Goal: Task Accomplishment & Management: Complete application form

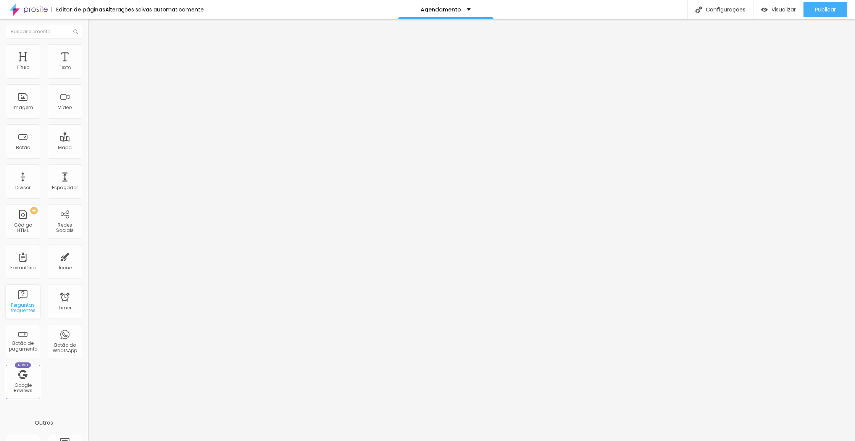
click at [29, 302] on div "Perguntas frequentes" at bounding box center [23, 302] width 34 height 34
click at [19, 263] on div "Formulário" at bounding box center [23, 262] width 34 height 34
click at [24, 267] on div "Formulário" at bounding box center [22, 267] width 25 height 5
drag, startPoint x: 20, startPoint y: 265, endPoint x: 56, endPoint y: 83, distance: 185.7
click at [88, 77] on div "Form" at bounding box center [132, 70] width 88 height 13
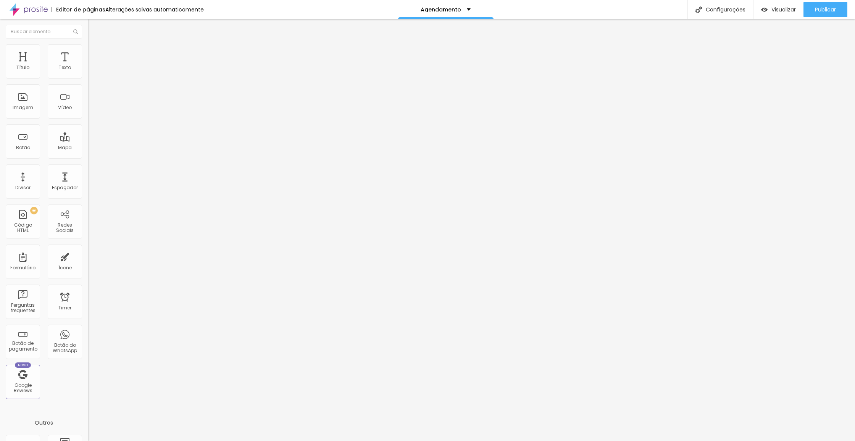
click at [88, 77] on div "Noivos da Feira" at bounding box center [132, 70] width 88 height 13
click at [88, 77] on img at bounding box center [90, 79] width 5 height 5
drag, startPoint x: 300, startPoint y: 249, endPoint x: 301, endPoint y: 176, distance: 72.6
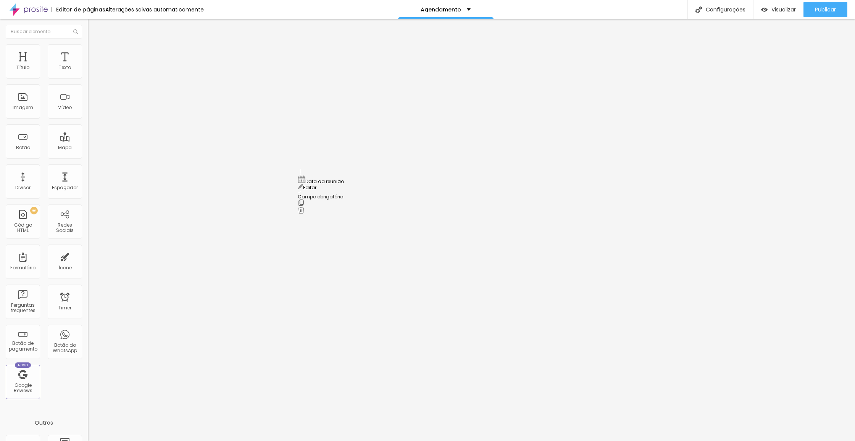
drag, startPoint x: 333, startPoint y: 121, endPoint x: 303, endPoint y: 119, distance: 29.8
type input "Agendar Reunião"
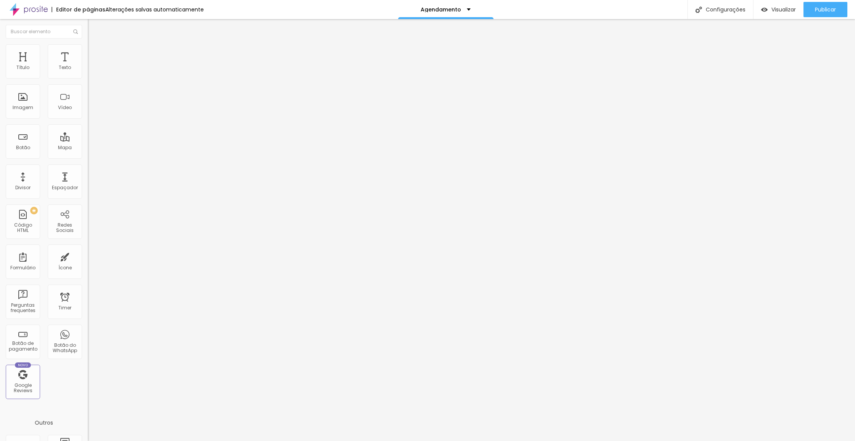
type input "Hora da reunião"
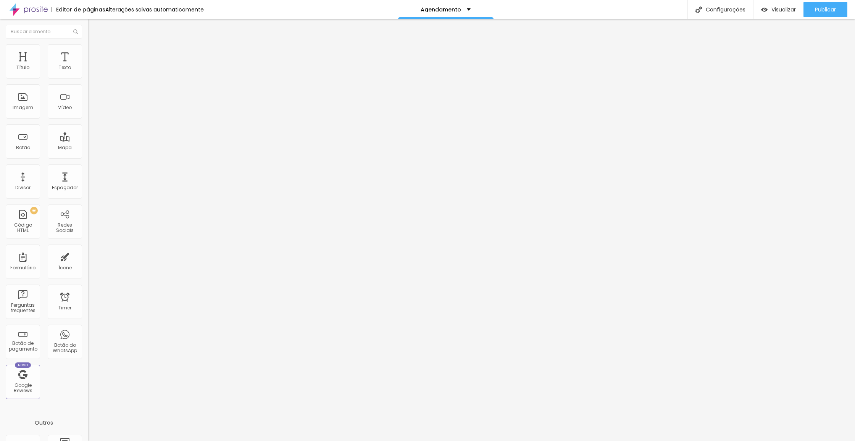
drag, startPoint x: 372, startPoint y: 264, endPoint x: 367, endPoint y: 263, distance: 4.2
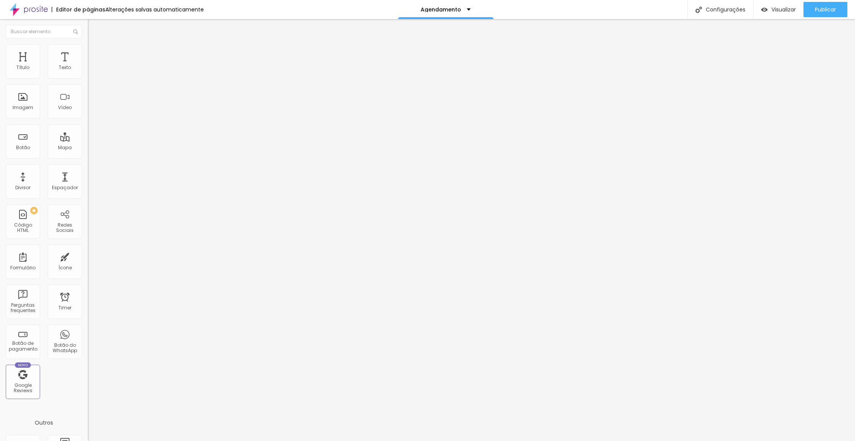
drag, startPoint x: 367, startPoint y: 206, endPoint x: 305, endPoint y: 204, distance: 61.5
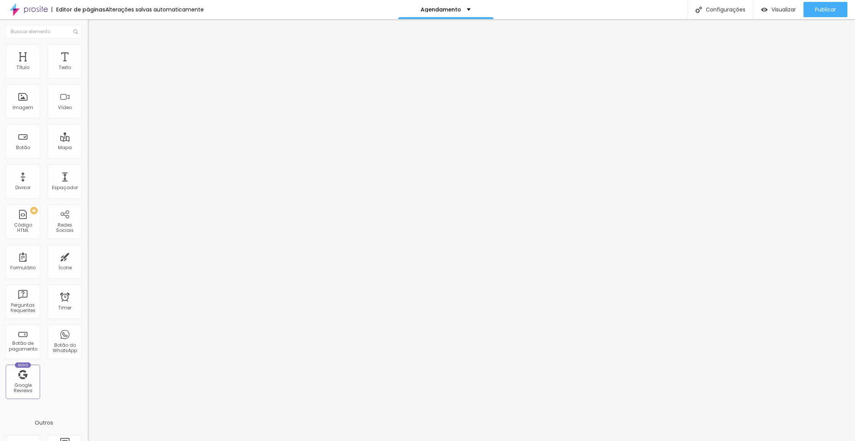
type input "Hora da reunião"
drag, startPoint x: 352, startPoint y: 246, endPoint x: 324, endPoint y: 245, distance: 28.3
type input "1"
type input "entre a 13h00 e as 15h00"
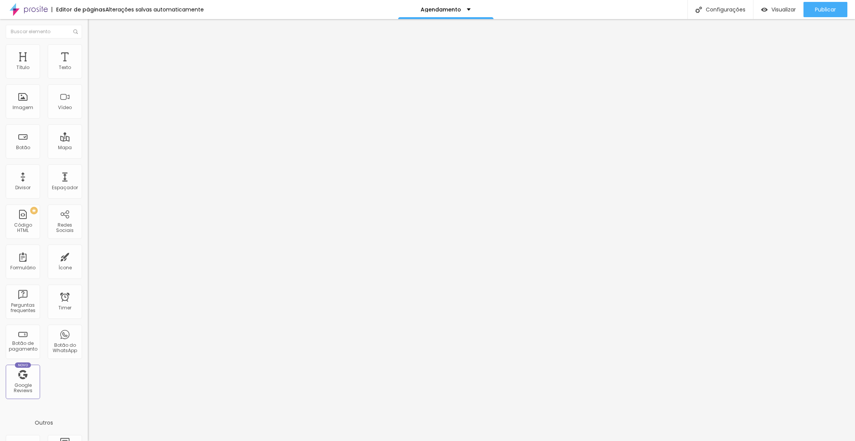
drag, startPoint x: 330, startPoint y: 261, endPoint x: 308, endPoint y: 259, distance: 22.2
type input "17h00"
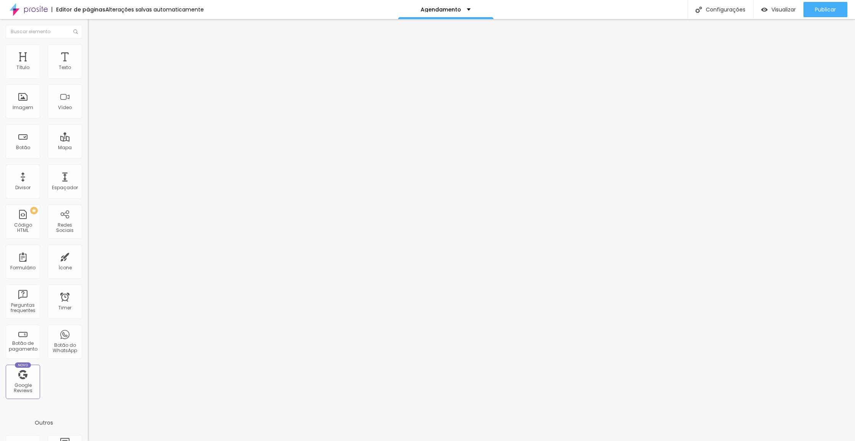
drag, startPoint x: 326, startPoint y: 279, endPoint x: 320, endPoint y: 278, distance: 6.5
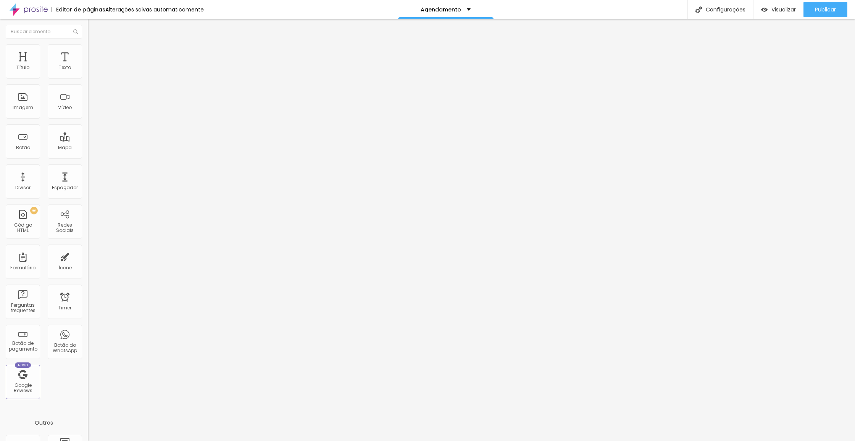
drag, startPoint x: 350, startPoint y: 279, endPoint x: 322, endPoint y: 277, distance: 27.9
type input "Outra hora"
drag, startPoint x: 397, startPoint y: 246, endPoint x: 318, endPoint y: 244, distance: 78.7
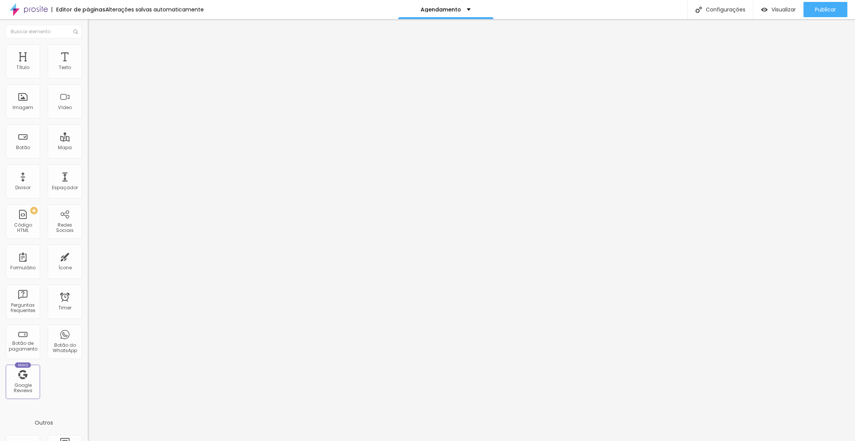
type input "M"
type input "10h00"
drag, startPoint x: 346, startPoint y: 262, endPoint x: 322, endPoint y: 261, distance: 24.4
type input "13h00"
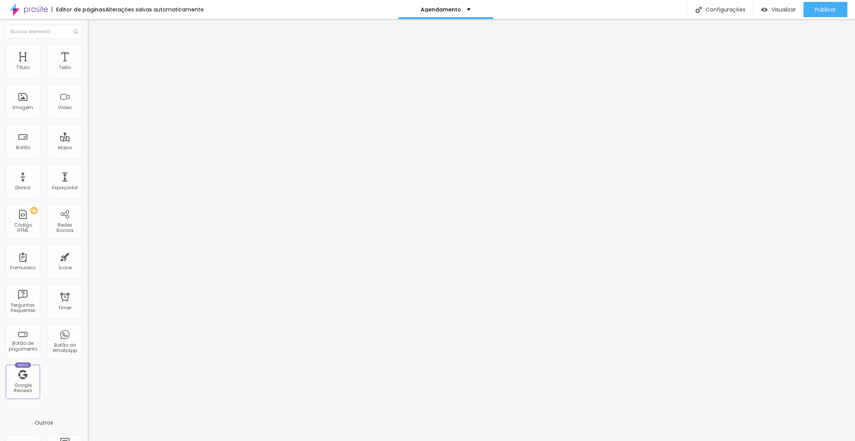
drag, startPoint x: 312, startPoint y: 297, endPoint x: 312, endPoint y: 278, distance: 19.1
type input "Opção 4"
type input "Outra hora"
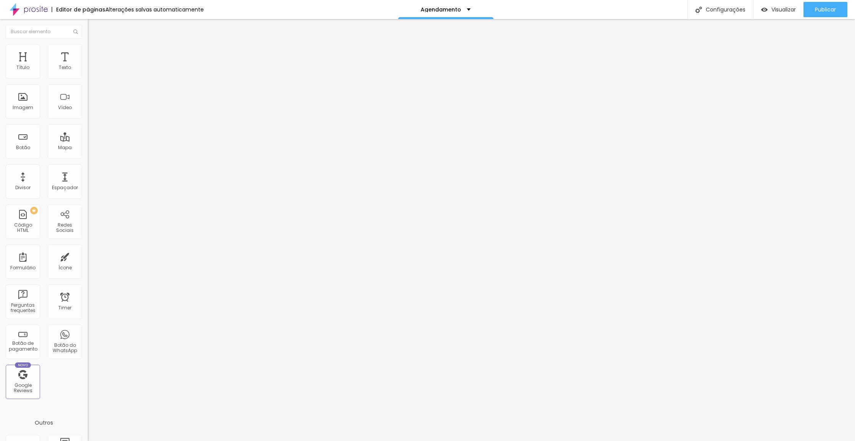
drag, startPoint x: 358, startPoint y: 279, endPoint x: 301, endPoint y: 277, distance: 57.3
type input "17h00"
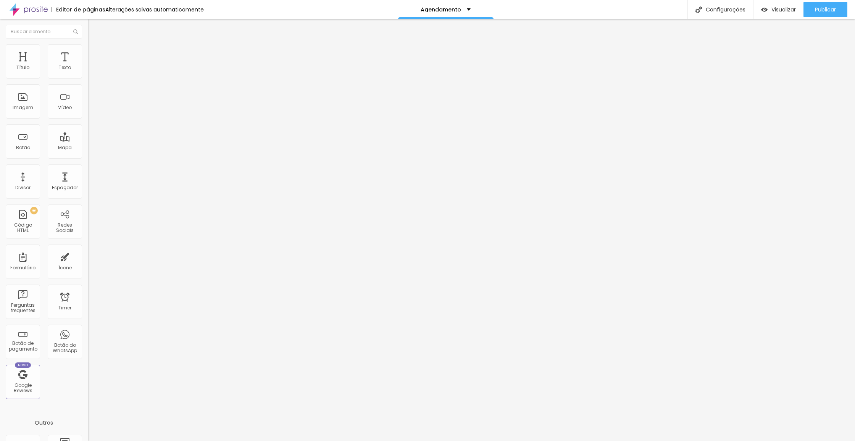
scroll to position [49, 0]
drag, startPoint x: 301, startPoint y: 232, endPoint x: 319, endPoint y: 155, distance: 79.0
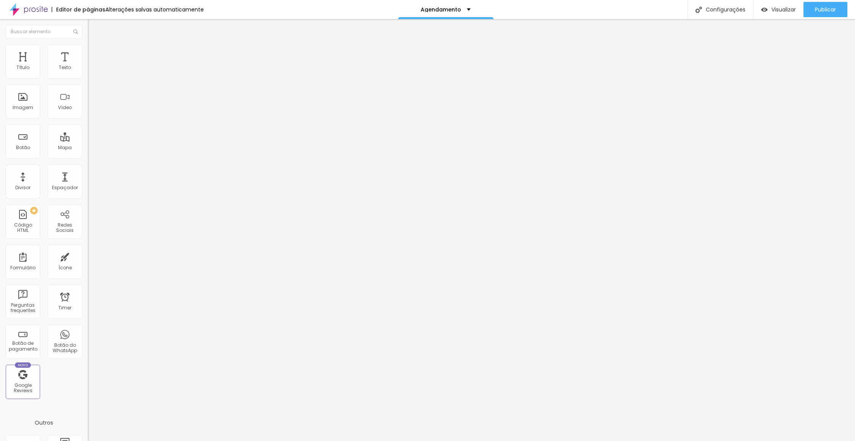
drag, startPoint x: 312, startPoint y: 202, endPoint x: 295, endPoint y: 201, distance: 17.2
type input "Nomes"
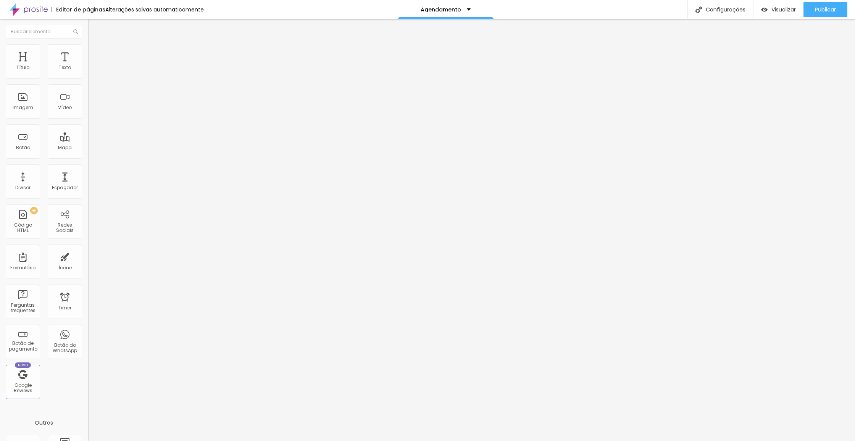
drag, startPoint x: 301, startPoint y: 239, endPoint x: 304, endPoint y: 218, distance: 20.8
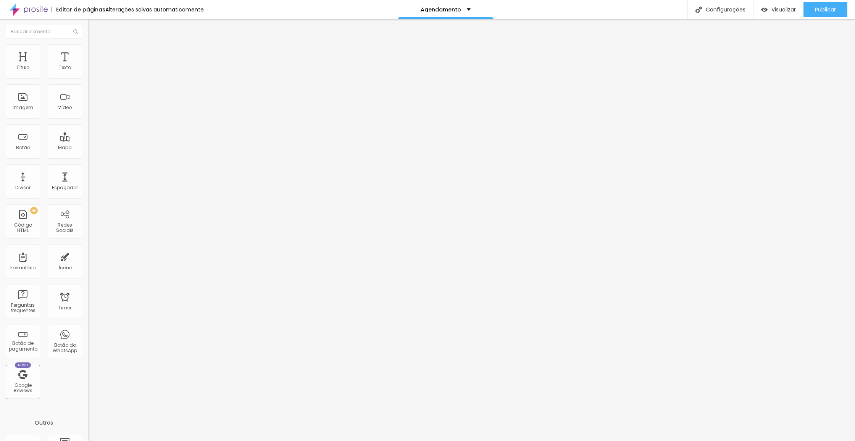
drag, startPoint x: 347, startPoint y: 246, endPoint x: 371, endPoint y: 246, distance: 24.1
drag, startPoint x: 321, startPoint y: 242, endPoint x: 291, endPoint y: 241, distance: 30.2
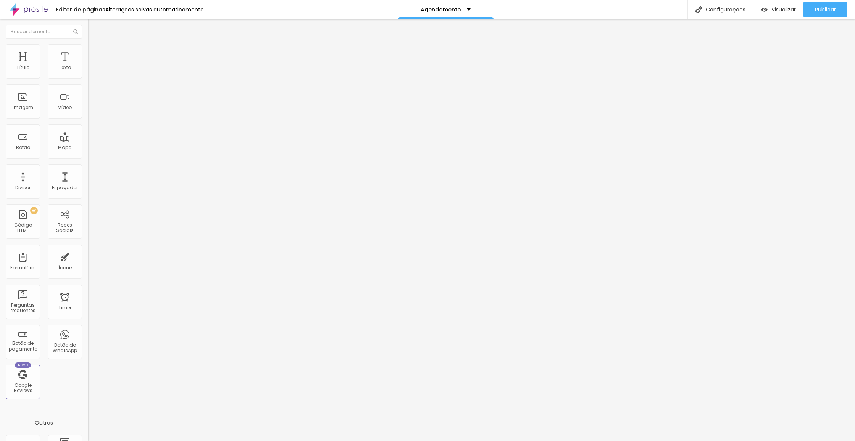
type input "Número de telemóvel"
drag, startPoint x: 416, startPoint y: 215, endPoint x: 395, endPoint y: 215, distance: 20.6
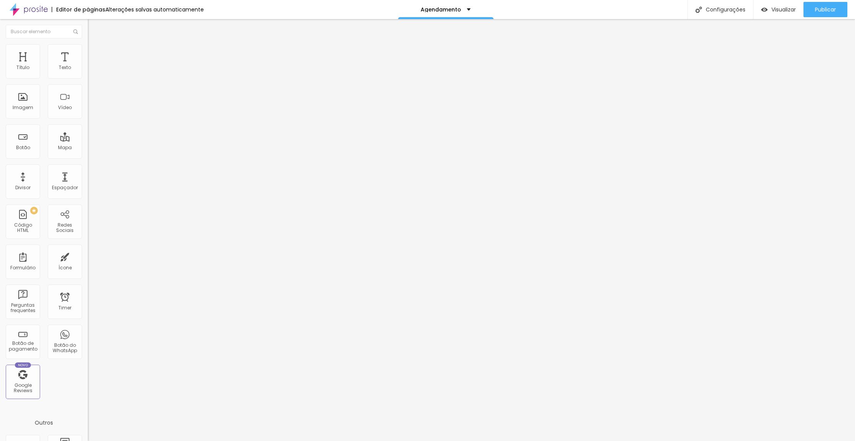
drag, startPoint x: 516, startPoint y: 243, endPoint x: 432, endPoint y: 244, distance: 84.4
click at [88, 77] on div "Agendar Reunião" at bounding box center [132, 70] width 88 height 13
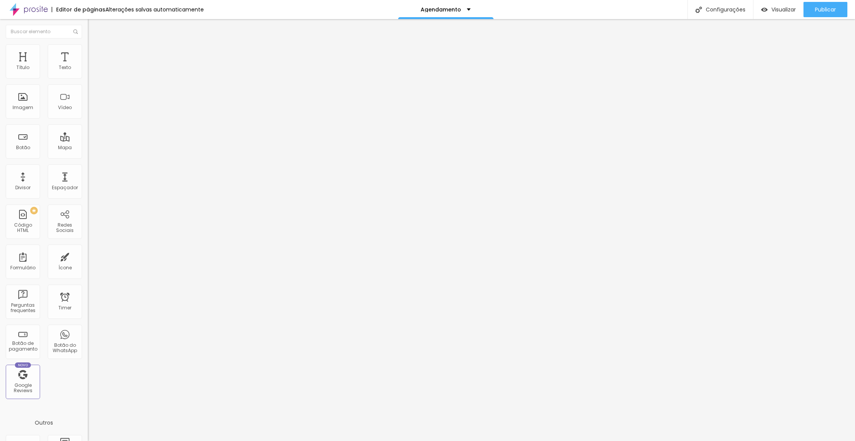
click at [88, 77] on img at bounding box center [90, 79] width 5 height 5
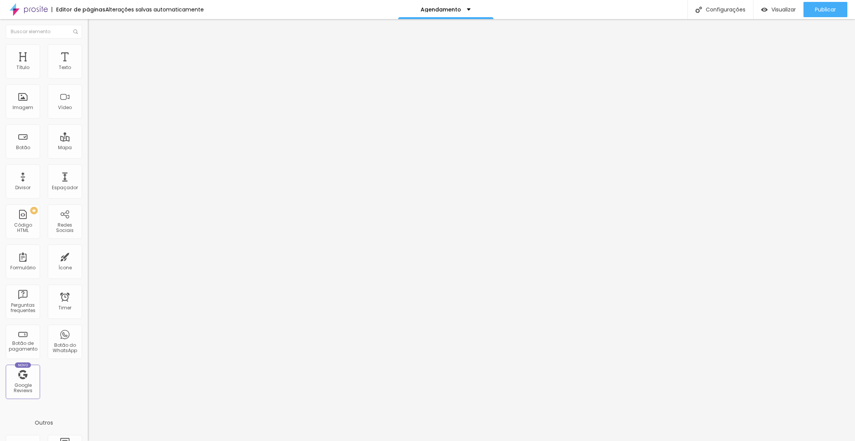
click at [94, 26] on img "button" at bounding box center [97, 28] width 6 height 6
click at [95, 51] on span "Avançado" at bounding box center [107, 49] width 25 height 6
click at [94, 28] on img "button" at bounding box center [97, 28] width 6 height 6
click at [88, 44] on li "Estilo" at bounding box center [132, 41] width 88 height 8
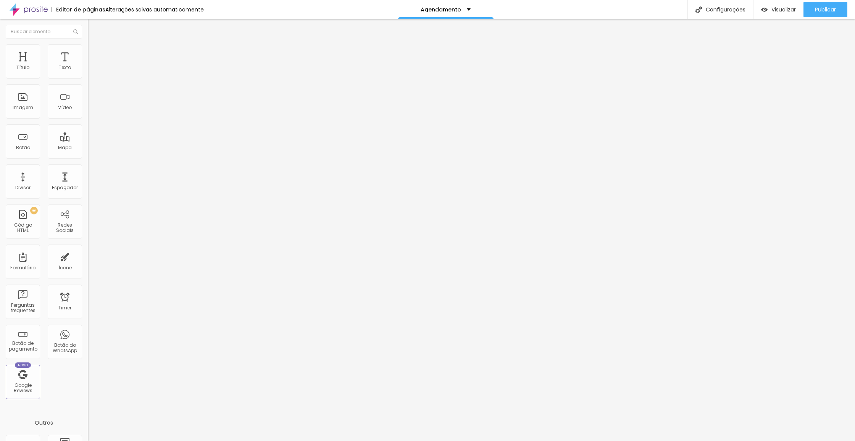
click at [88, 50] on li "Avançado" at bounding box center [132, 48] width 88 height 8
type input "6"
type input "12"
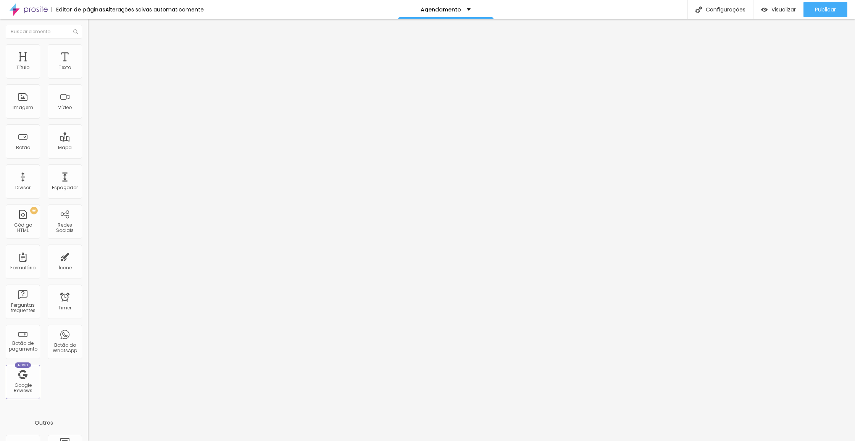
type input "22"
type input "27"
type input "39"
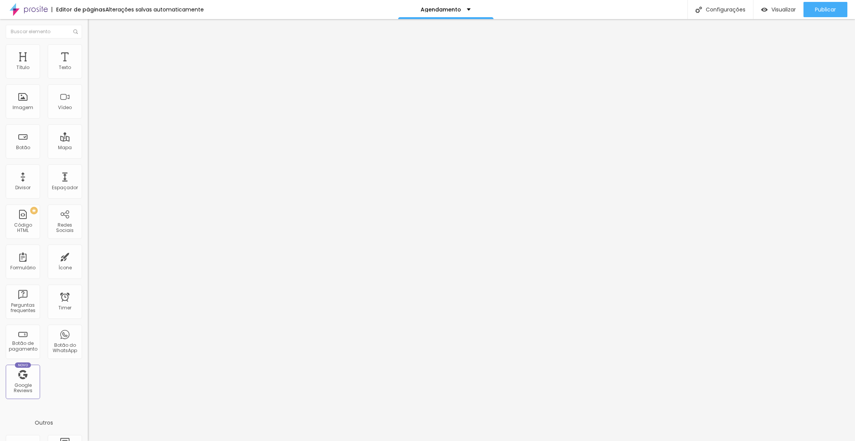
type input "39"
type input "45"
type input "41"
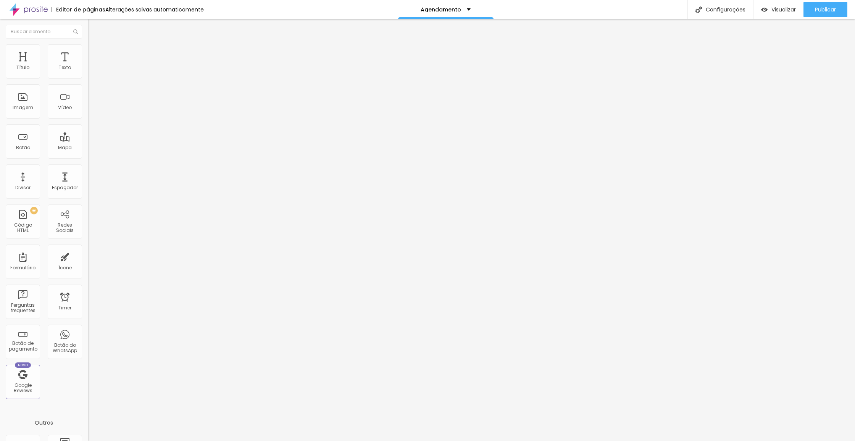
type input "22"
type input "16"
type input "15"
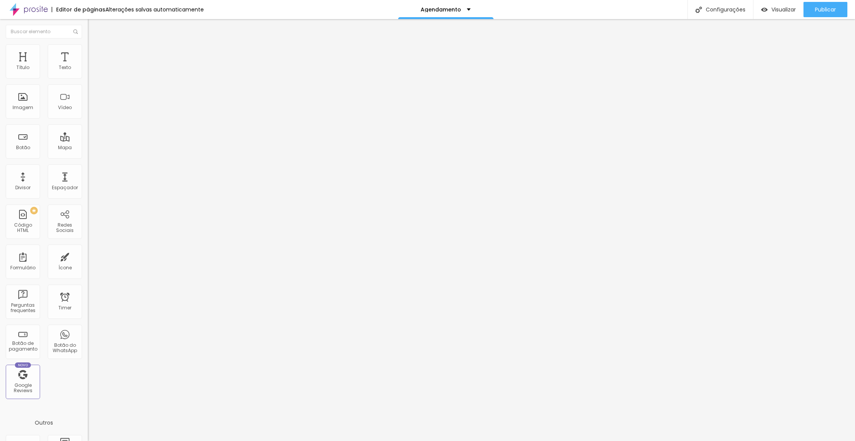
type input "15"
type input "14"
type input "12"
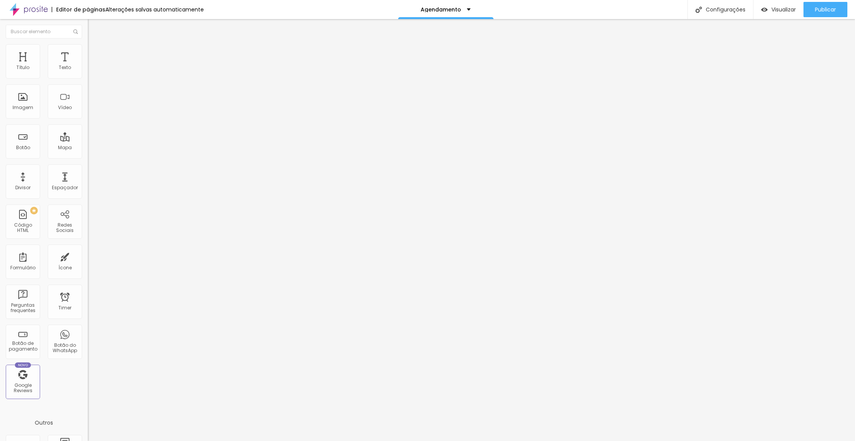
type input "10"
type input "8"
type input "7"
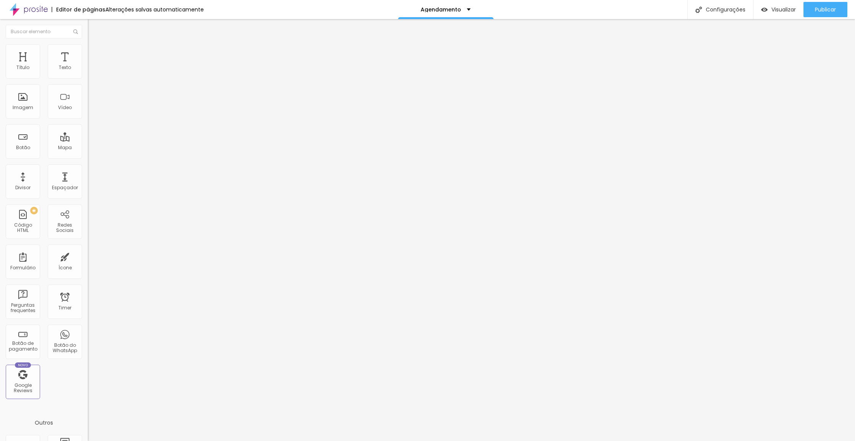
type input "7"
drag, startPoint x: 20, startPoint y: 75, endPoint x: 80, endPoint y: 94, distance: 62.3
type input "7"
click at [88, 141] on input "range" at bounding box center [112, 144] width 49 height 6
click at [88, 43] on img at bounding box center [91, 40] width 7 height 7
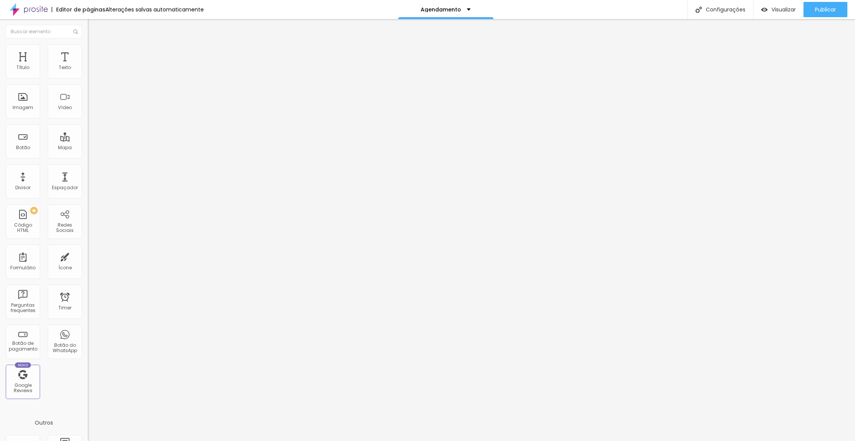
click at [95, 52] on span "Estilo" at bounding box center [101, 49] width 12 height 6
click at [88, 73] on button "button" at bounding box center [93, 69] width 11 height 8
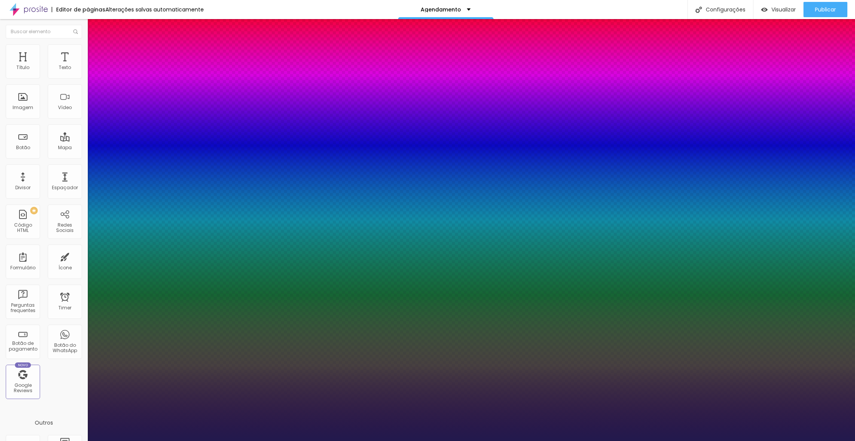
type input "1"
type input "18"
type input "1"
type input "20"
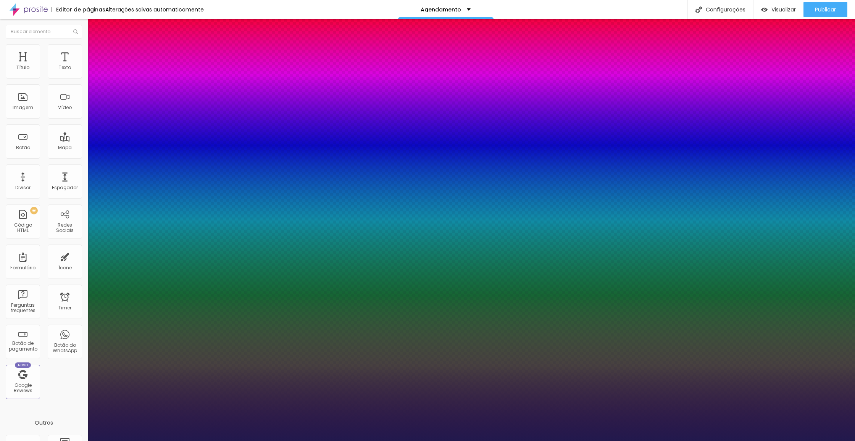
type input "20"
type input "1"
type input "22"
type input "1"
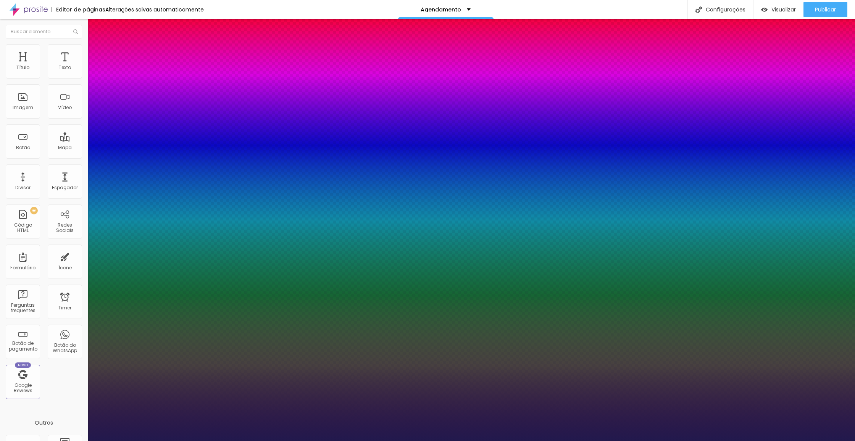
type input "24"
type input "1"
type input "25"
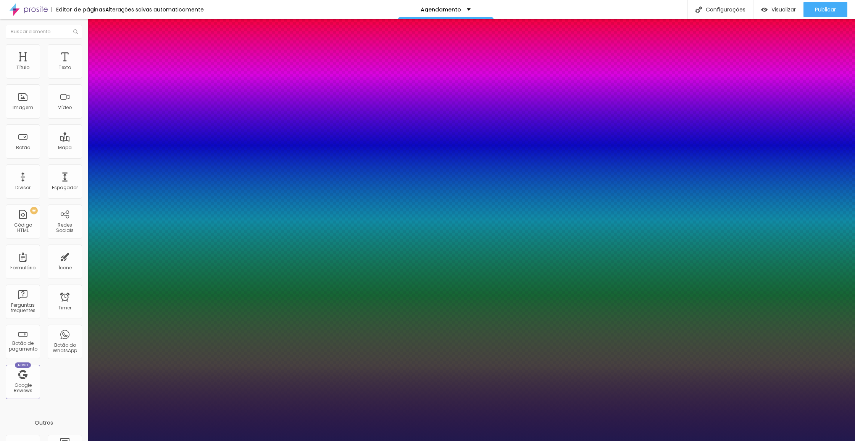
type input "1"
type input "24"
type input "1"
type input "22"
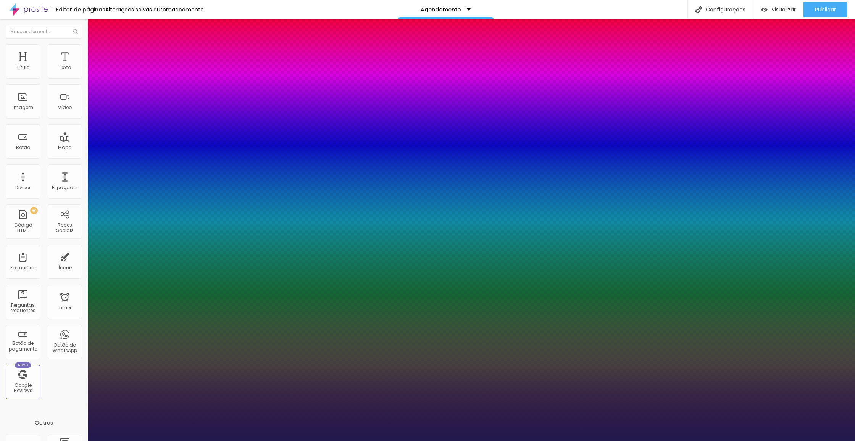
type input "22"
type input "1"
type input "21"
type input "1"
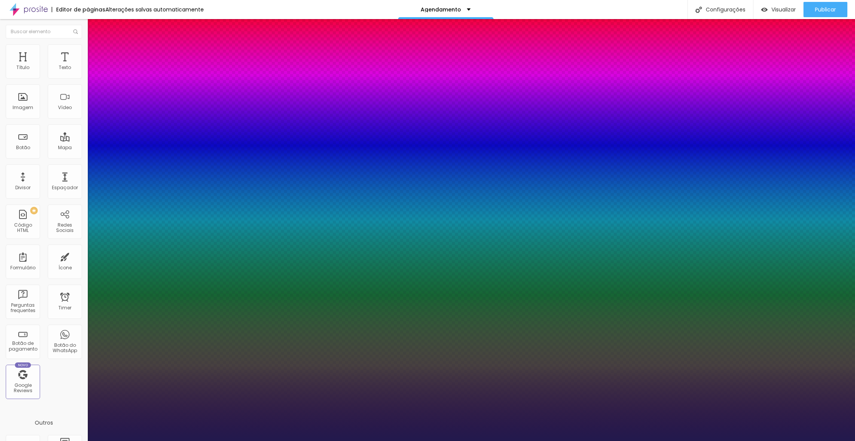
type input "20"
type input "1"
type input "19"
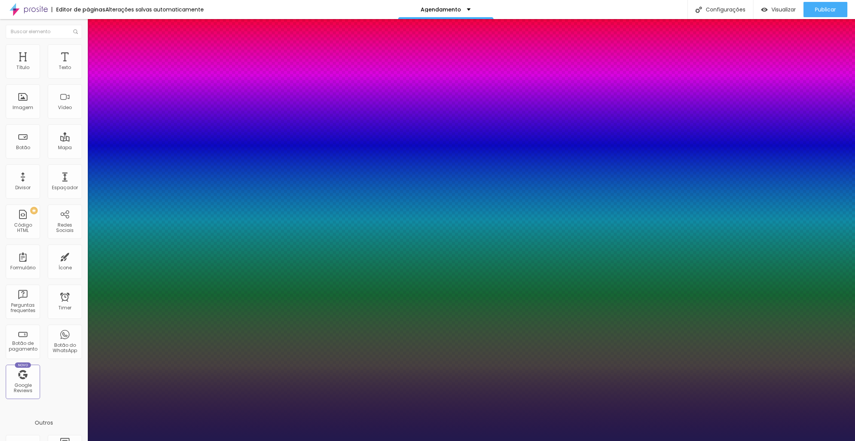
type input "1"
type input "18"
type input "1"
type input "17"
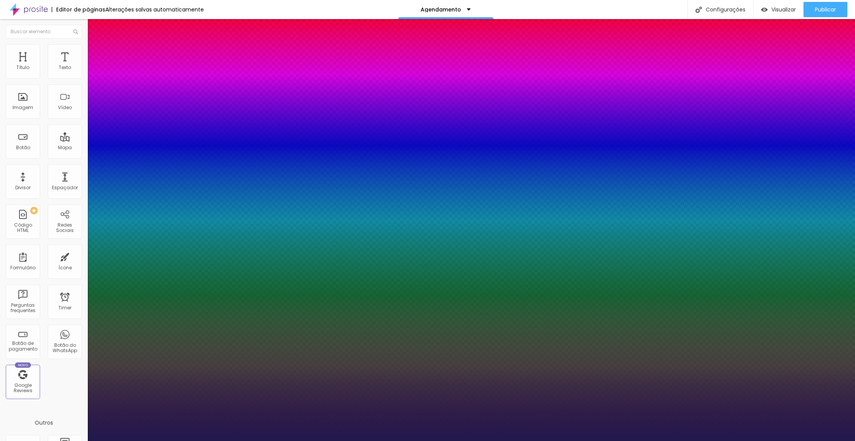
type input "17"
type input "1"
type input "16"
type input "1"
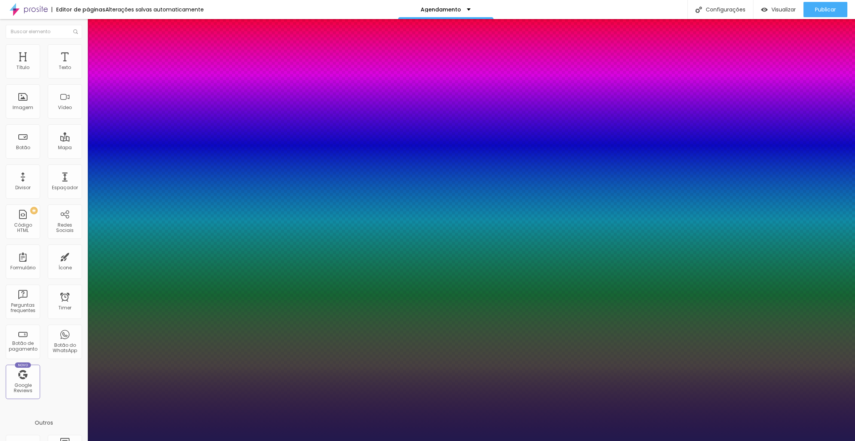
type input "0.1"
type input "1"
type input "0.3"
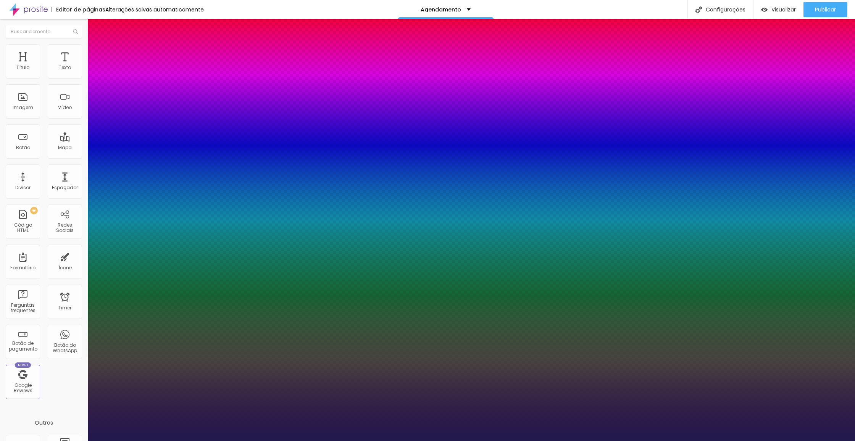
type input "0.3"
type input "1"
type input "0.6"
type input "1"
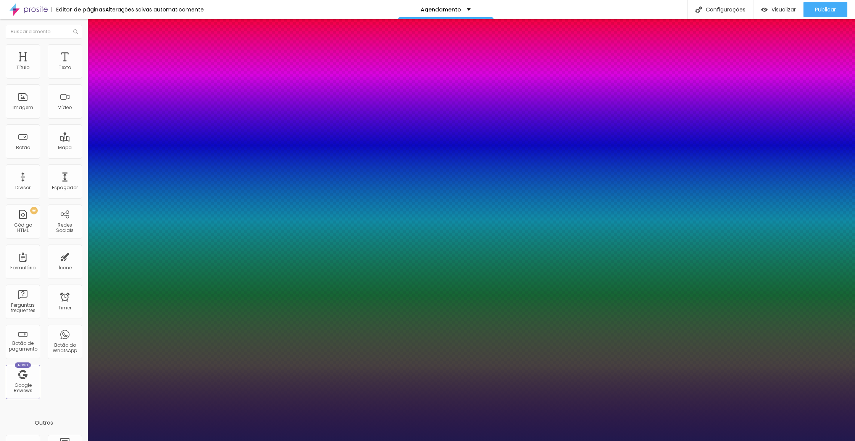
type input "0.8"
type input "1"
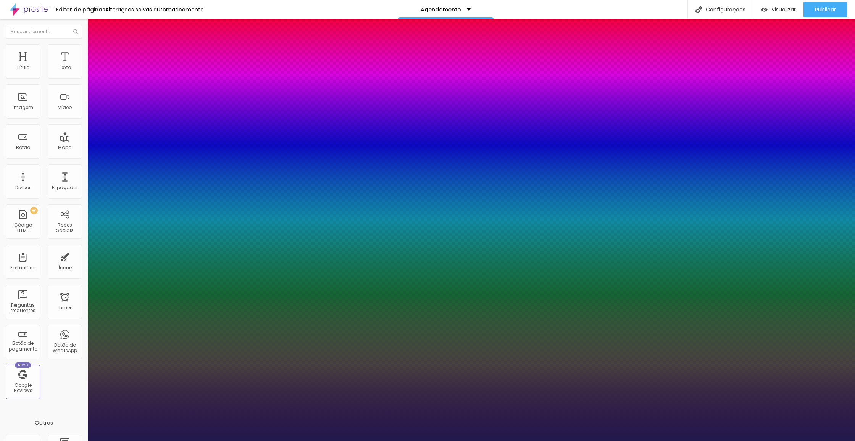
type input "1"
type input "1.2"
type input "1"
type input "1.4"
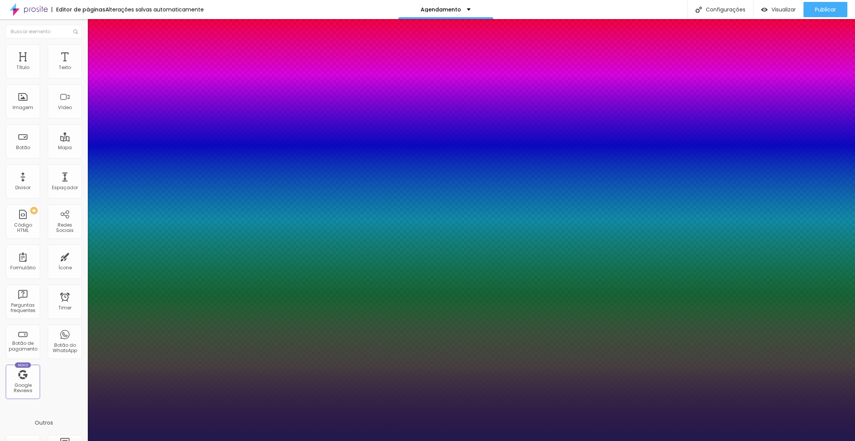
type input "1.4"
type input "1"
type input "1.6"
type input "1"
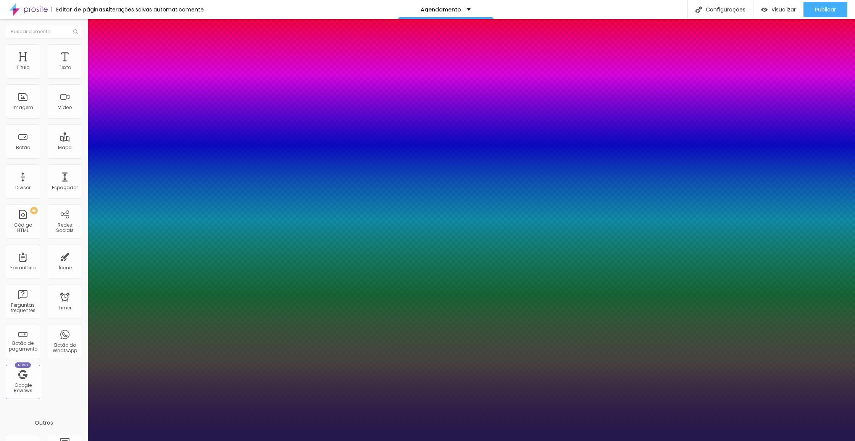
type input "1.5"
type input "1"
type input "1.4"
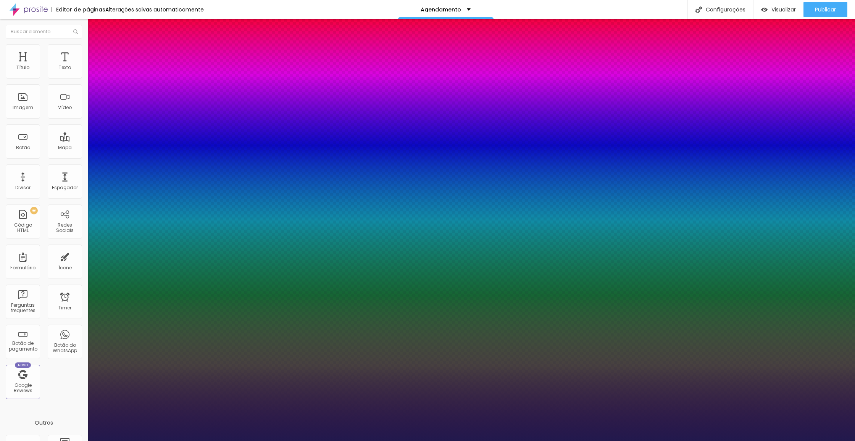
type input "1"
type input "1.3"
type input "1"
type input "1.3"
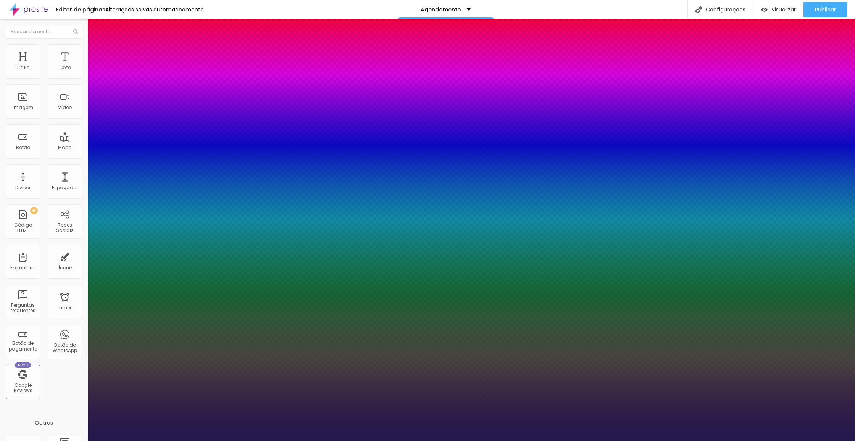
click at [305, 441] on div at bounding box center [427, 441] width 855 height 0
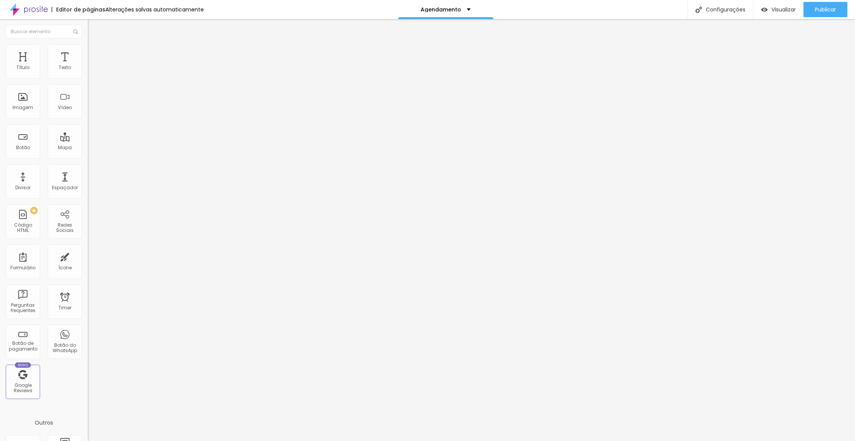
click at [92, 70] on icon "button" at bounding box center [93, 68] width 3 height 3
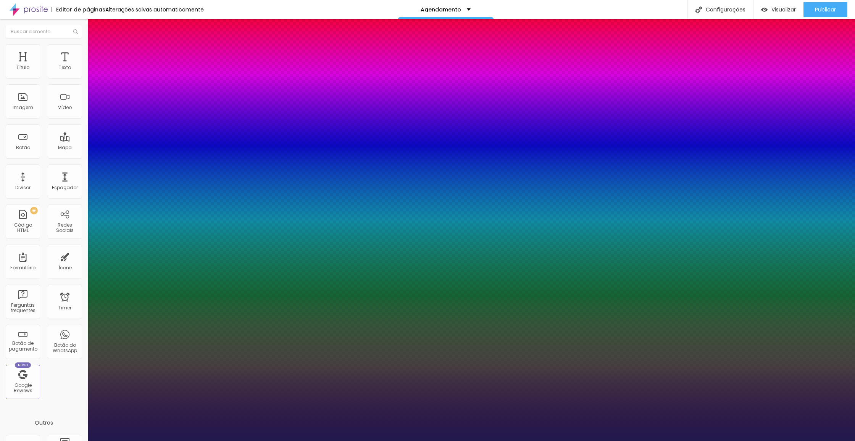
type input "1"
type input "13"
type input "1"
type input "14"
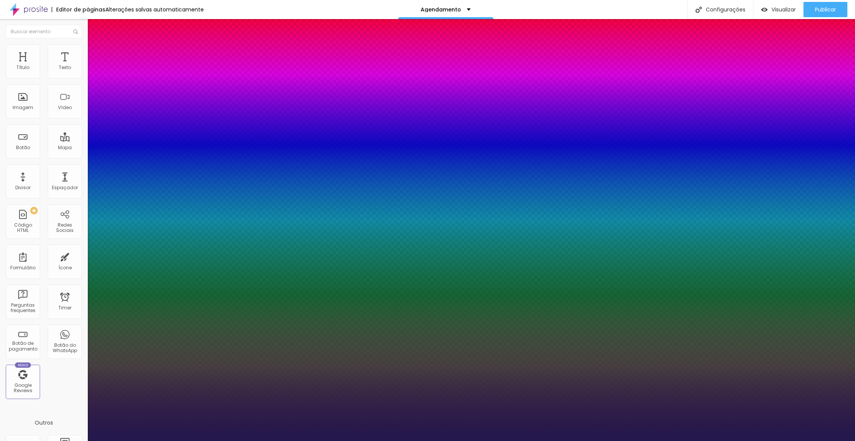
type input "14"
type input "1"
type input "22"
type input "1"
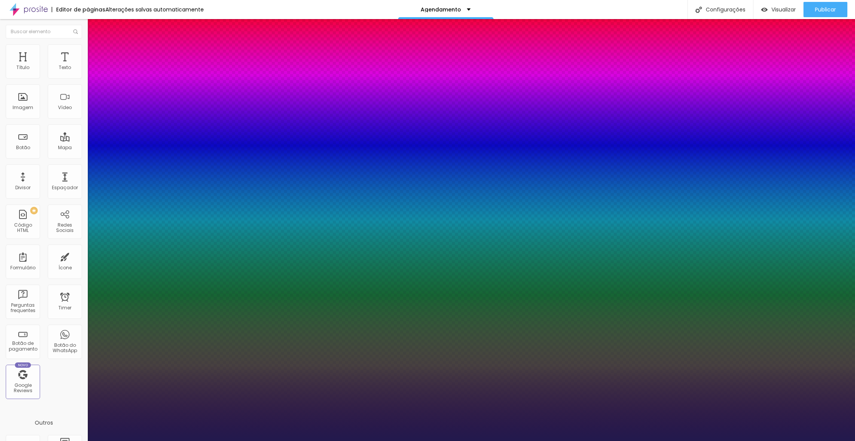
type input "24"
type input "1"
drag, startPoint x: 102, startPoint y: 127, endPoint x: 108, endPoint y: 127, distance: 6.5
type input "24"
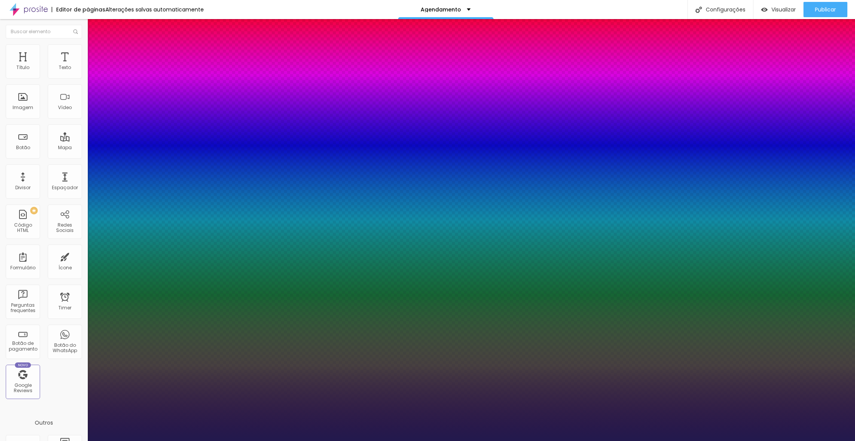
type input "1"
click at [453, 441] on div at bounding box center [427, 441] width 855 height 0
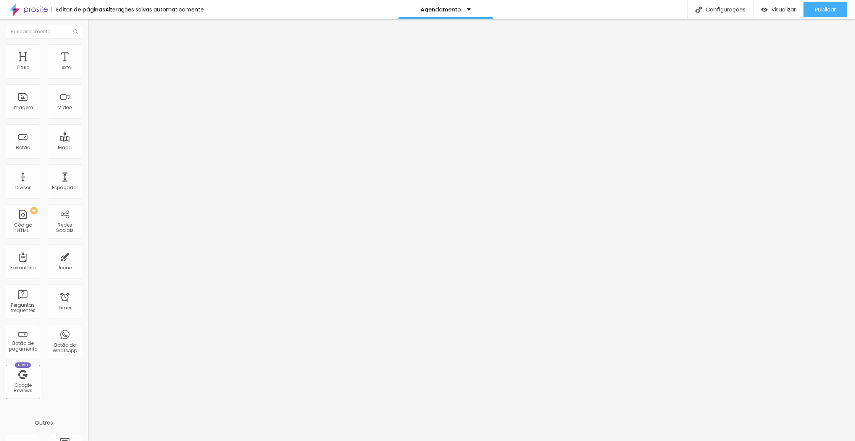
click at [88, 77] on div "Agendar Reunião" at bounding box center [132, 70] width 88 height 13
click at [88, 77] on img at bounding box center [90, 79] width 5 height 5
drag, startPoint x: 417, startPoint y: 213, endPoint x: 341, endPoint y: 213, distance: 76.4
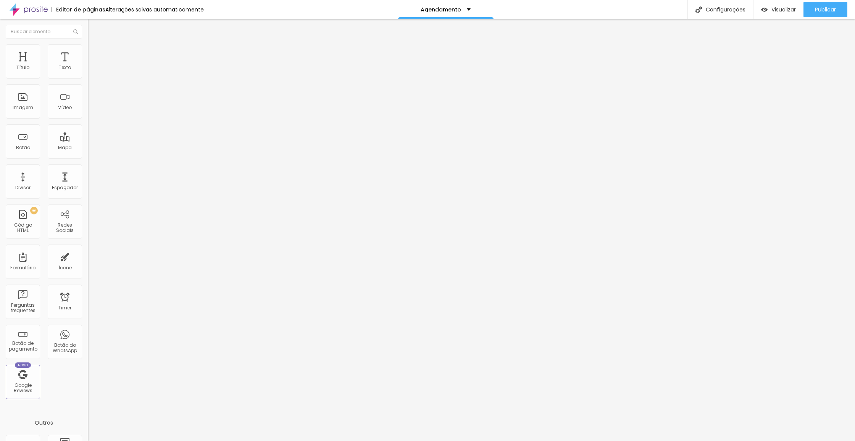
drag, startPoint x: 402, startPoint y: 212, endPoint x: 383, endPoint y: 212, distance: 19.1
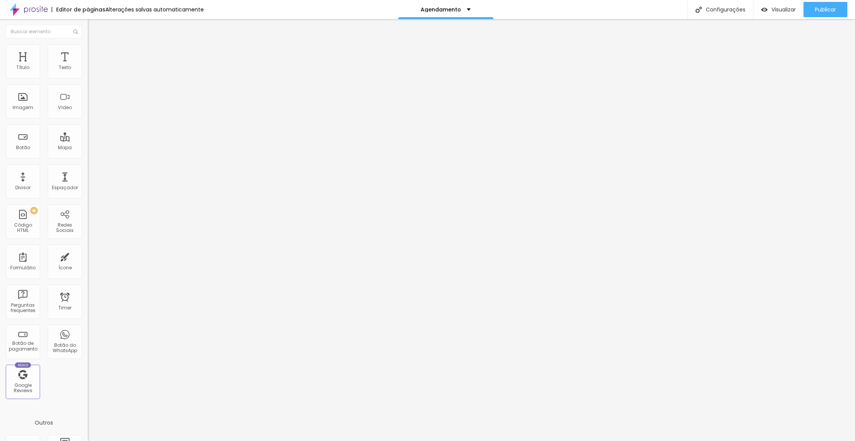
drag, startPoint x: 403, startPoint y: 221, endPoint x: 299, endPoint y: 219, distance: 103.5
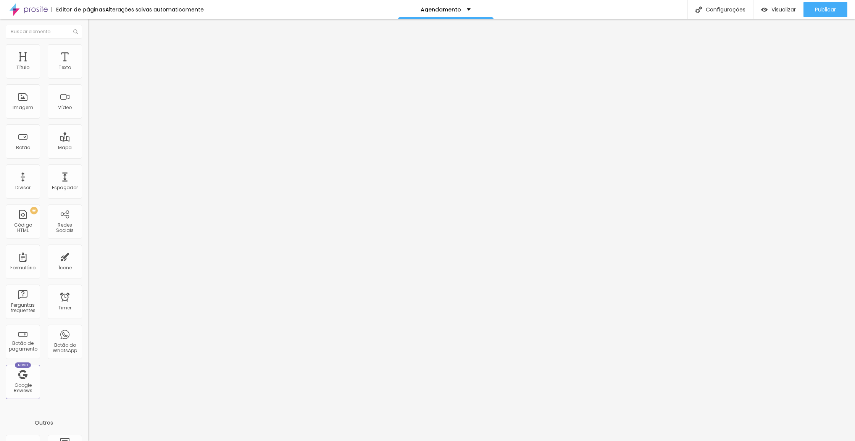
scroll to position [0, 0]
type textarea "Obrigada por agendarem a nossa reunião! :) Estou ansiosa por saber mais sobre o…"
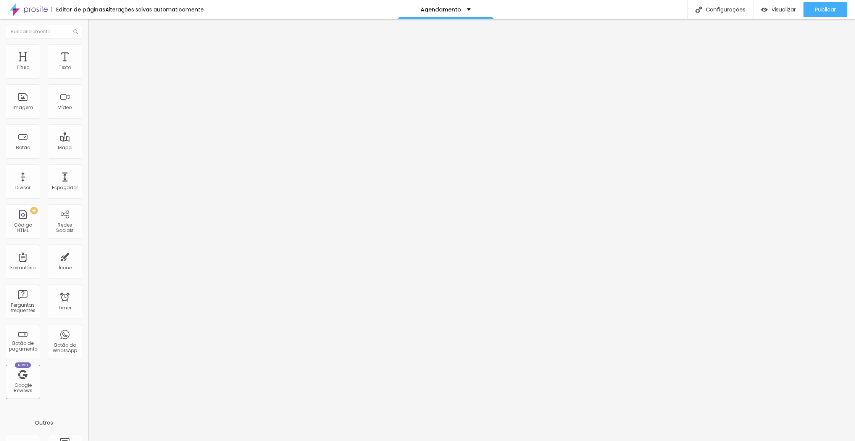
scroll to position [0, 0]
click at [93, 74] on div "Agendar Reunião" at bounding box center [132, 71] width 78 height 7
click at [88, 77] on img at bounding box center [90, 79] width 5 height 5
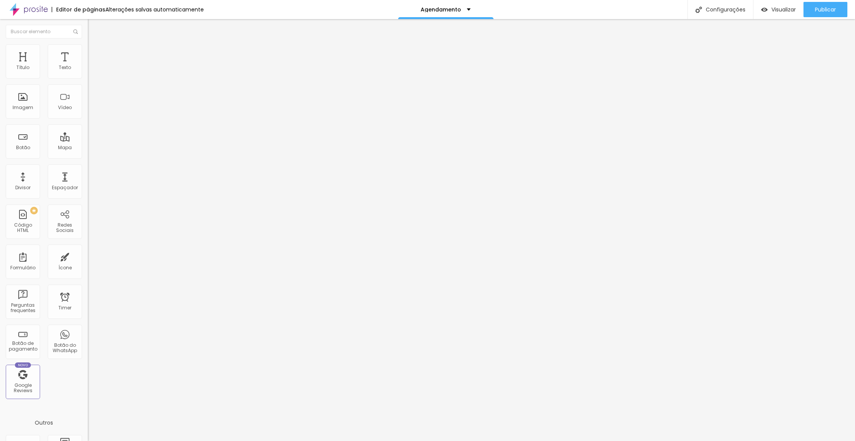
click at [94, 27] on img "button" at bounding box center [97, 28] width 6 height 6
click at [88, 65] on div "Adicionar imagem" at bounding box center [132, 62] width 88 height 5
click at [88, 66] on span "Adicionar imagem" at bounding box center [112, 62] width 49 height 6
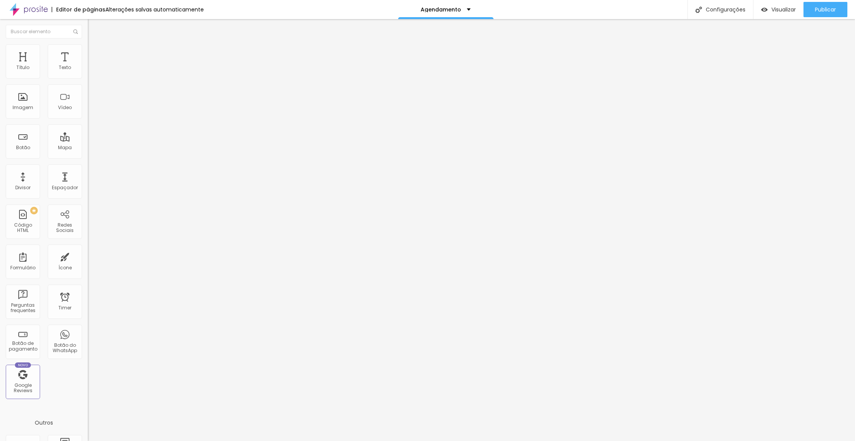
click at [88, 120] on span "Original" at bounding box center [97, 116] width 18 height 6
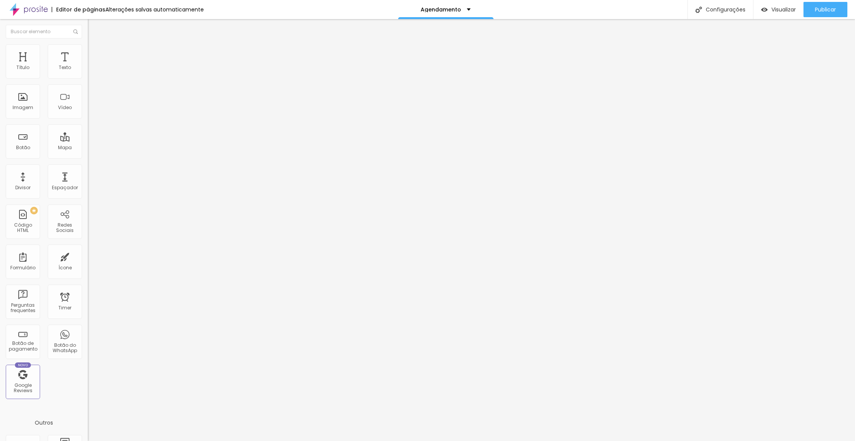
click at [88, 129] on span "Padrão" at bounding box center [96, 125] width 17 height 6
click at [88, 124] on span "Cinema" at bounding box center [97, 121] width 19 height 6
click at [88, 77] on input "text" at bounding box center [134, 73] width 92 height 8
type input "casamento"
click at [826, 10] on span "Publicar" at bounding box center [825, 9] width 21 height 6
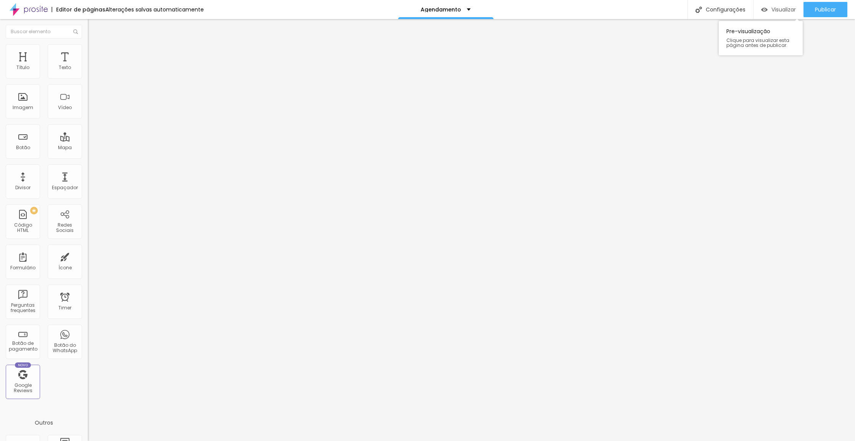
click at [786, 10] on span "Visualizar" at bounding box center [784, 9] width 24 height 6
click at [88, 77] on img at bounding box center [90, 79] width 5 height 5
drag, startPoint x: 365, startPoint y: 263, endPoint x: 291, endPoint y: 259, distance: 73.9
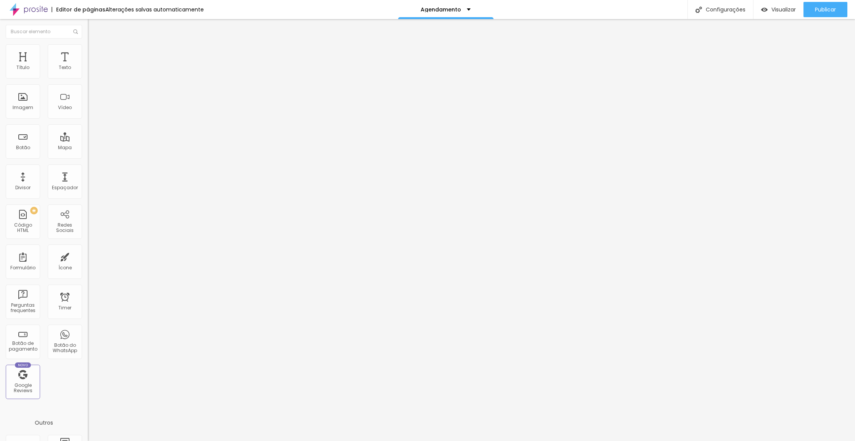
type input "Agendar reunião"
click at [88, 77] on img at bounding box center [90, 79] width 5 height 5
drag, startPoint x: 320, startPoint y: 121, endPoint x: 273, endPoint y: 118, distance: 47.5
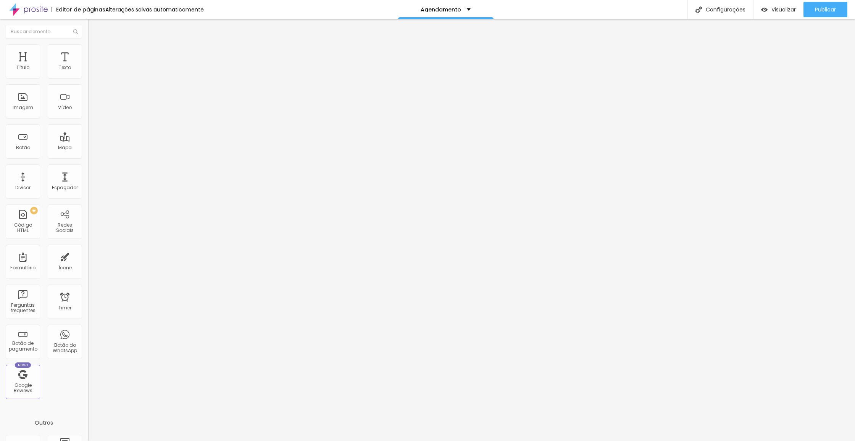
type input "Fale connosco / Get in touch"
click at [88, 77] on img at bounding box center [90, 79] width 5 height 5
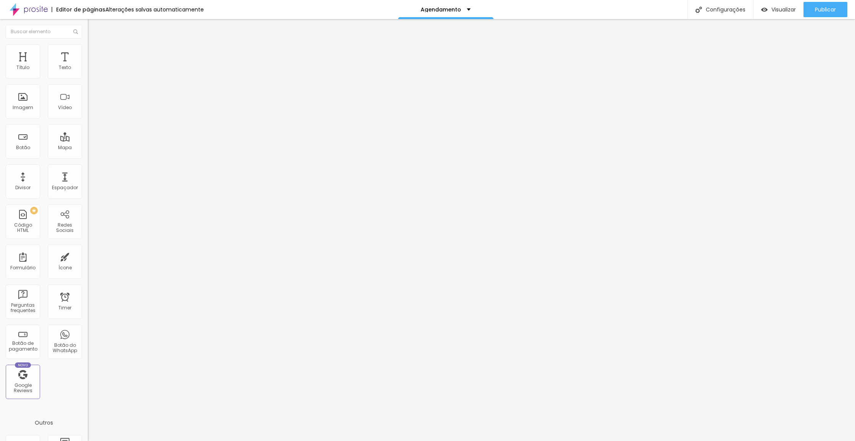
type input "Data da reunião / Meeting date"
click at [88, 77] on img at bounding box center [90, 79] width 5 height 5
drag, startPoint x: 296, startPoint y: 225, endPoint x: 282, endPoint y: 225, distance: 14.1
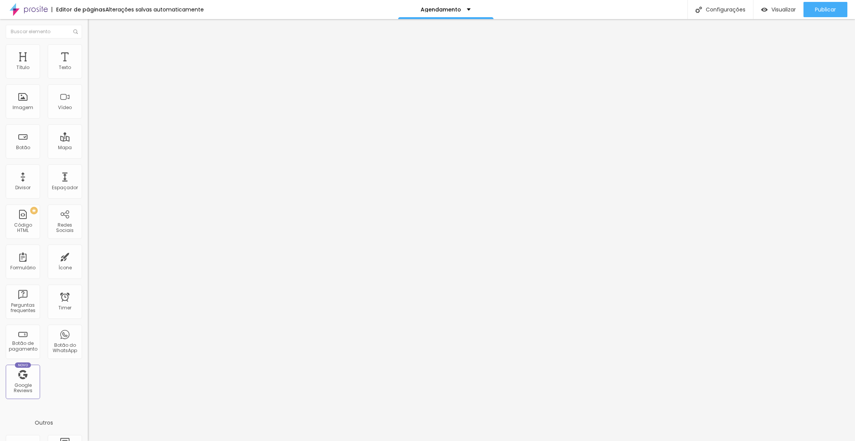
type input "Meeting hour"
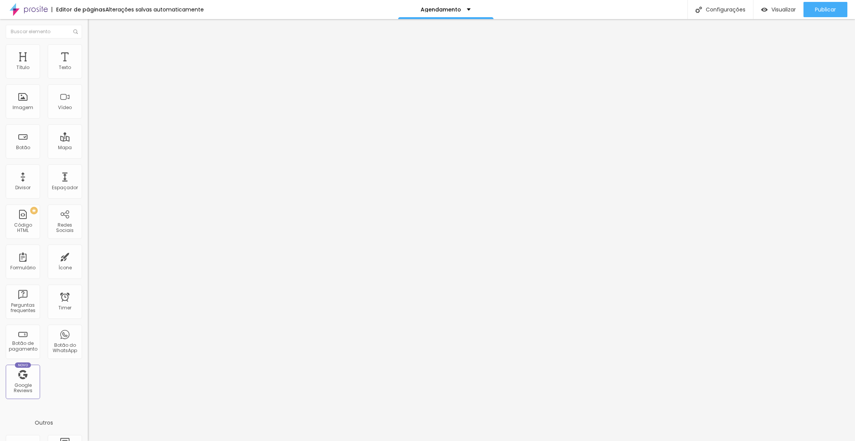
drag, startPoint x: 370, startPoint y: 195, endPoint x: 218, endPoint y: 191, distance: 151.3
type input "Names"
drag, startPoint x: 442, startPoint y: 193, endPoint x: 414, endPoint y: 192, distance: 28.3
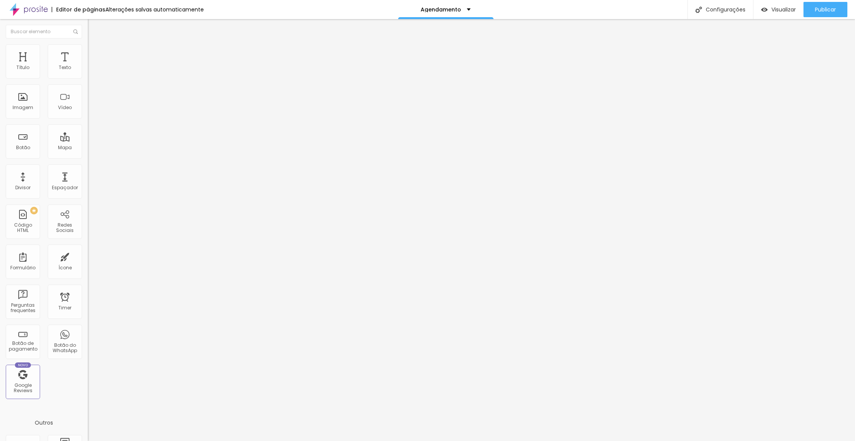
type input "Your phone"
click at [824, 10] on span "Publicar" at bounding box center [825, 9] width 21 height 6
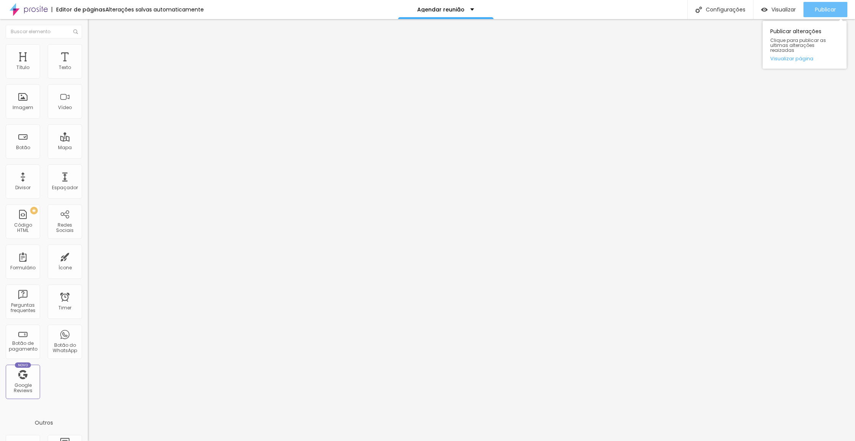
click at [826, 11] on span "Publicar" at bounding box center [825, 9] width 21 height 6
click at [829, 10] on span "Publicar" at bounding box center [825, 9] width 21 height 6
click at [829, 8] on span "Publicar" at bounding box center [825, 9] width 21 height 6
click at [88, 77] on img at bounding box center [90, 79] width 5 height 5
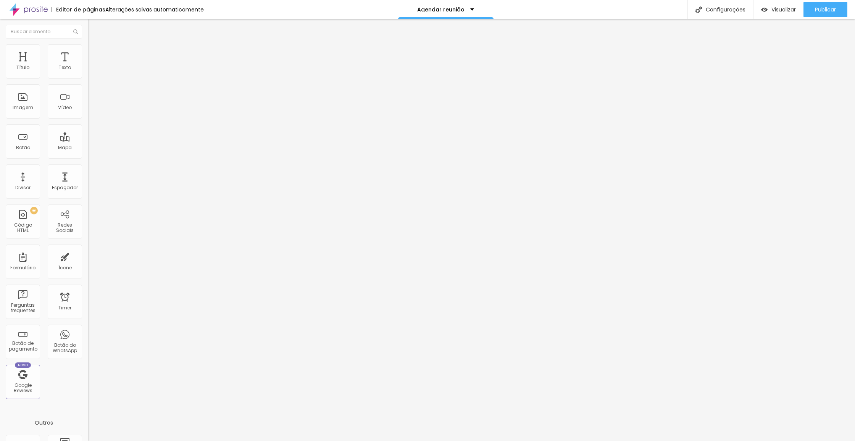
drag, startPoint x: 295, startPoint y: 259, endPoint x: 283, endPoint y: 259, distance: 11.8
type input "Send / Agendar reunião"
click at [827, 8] on span "Publicar" at bounding box center [825, 9] width 21 height 6
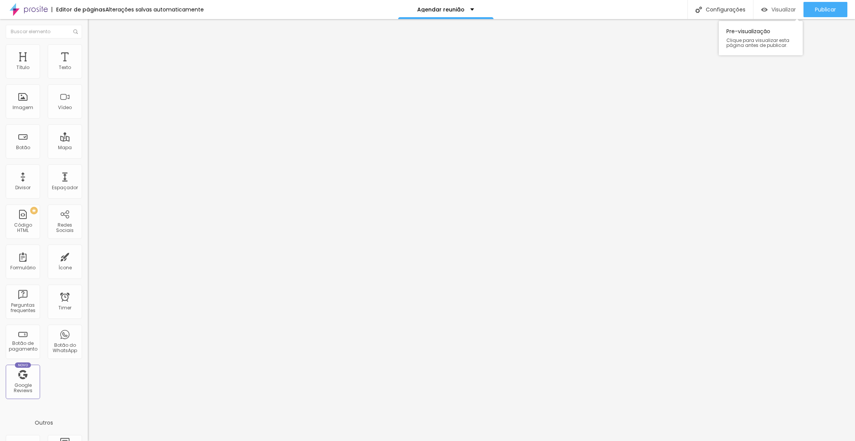
click at [783, 8] on span "Visualizar" at bounding box center [784, 9] width 24 height 6
click at [94, 25] on img "button" at bounding box center [97, 28] width 6 height 6
click at [440, 8] on p "Agendar reunião" at bounding box center [440, 9] width 47 height 5
click at [724, 8] on div "Configurações" at bounding box center [721, 9] width 66 height 19
drag, startPoint x: 401, startPoint y: 143, endPoint x: 406, endPoint y: 142, distance: 4.3
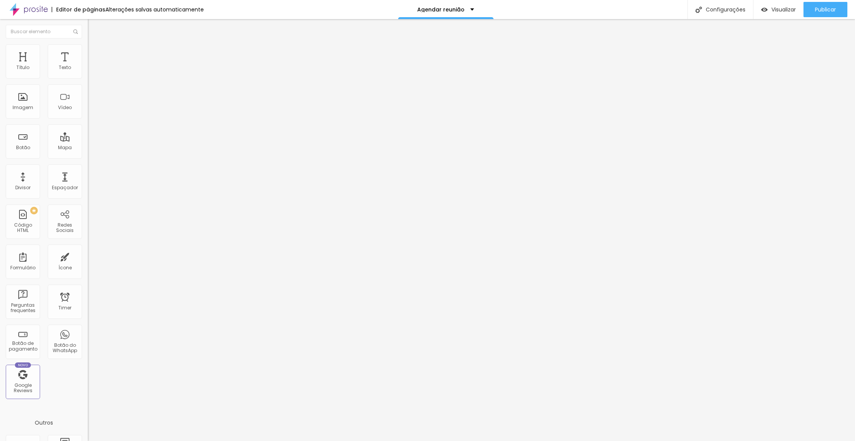
click at [566, 441] on div at bounding box center [427, 449] width 855 height 7
drag, startPoint x: 10, startPoint y: 87, endPoint x: 0, endPoint y: 84, distance: 10.7
click at [88, 84] on div "Texto Click me Alinhamento Tamanho Normal Pequeno Normal Grande Link URL https:…" at bounding box center [132, 115] width 88 height 111
type input "Schedule a meeting"
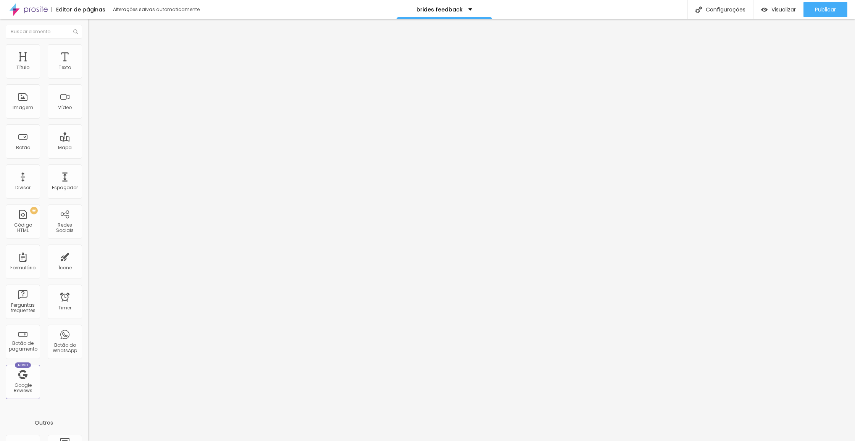
click at [88, 157] on input "https://" at bounding box center [134, 154] width 92 height 8
drag, startPoint x: 44, startPoint y: 162, endPoint x: 0, endPoint y: 154, distance: 44.8
click at [88, 154] on div "Texto Schedule a meeting Alinhamento Tamanho Normal Pequeno Normal Grande Link …" at bounding box center [132, 115] width 88 height 111
paste input "www.marianacastanheira.pt/agendamento"
type input "https://www.marianacastanheira.pt/agendamento"
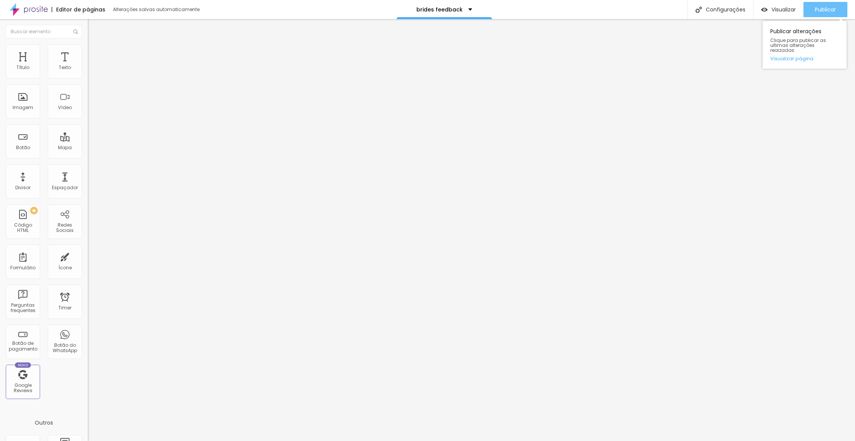
click at [830, 9] on span "Publicar" at bounding box center [825, 9] width 21 height 6
click at [822, 11] on span "Publicar" at bounding box center [825, 9] width 21 height 6
drag, startPoint x: 68, startPoint y: 89, endPoint x: 0, endPoint y: 91, distance: 68.4
click at [88, 91] on div "Texto - Contact me here - [GEOGRAPHIC_DATA] Link URL [URL][DOMAIN_NAME] Abrir e…" at bounding box center [132, 115] width 88 height 111
drag, startPoint x: 60, startPoint y: 87, endPoint x: 0, endPoint y: 84, distance: 60.0
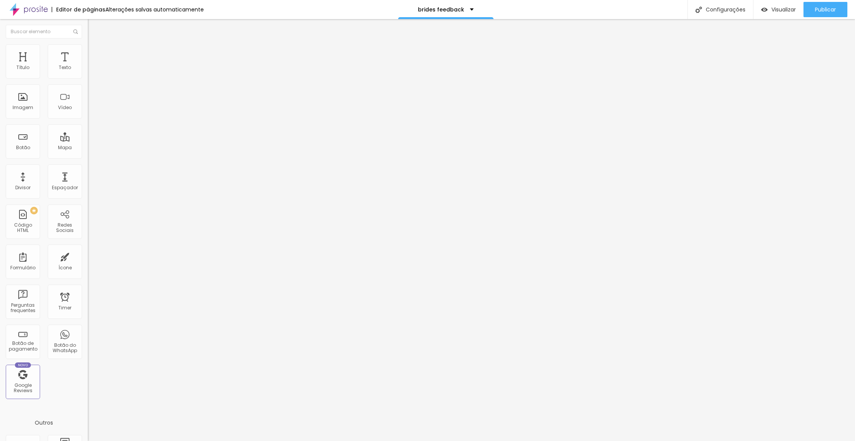
click at [88, 84] on div "Texto - Contact me here - [GEOGRAPHIC_DATA] Link URL [URL][DOMAIN_NAME] Abrir e…" at bounding box center [132, 115] width 88 height 111
type input "Schedule a meeting"
paste input "[URL][DOMAIN_NAME]"
type input "https://www.marianacastanheira.pt/agendamento"
click at [824, 8] on span "Publicar" at bounding box center [825, 9] width 21 height 6
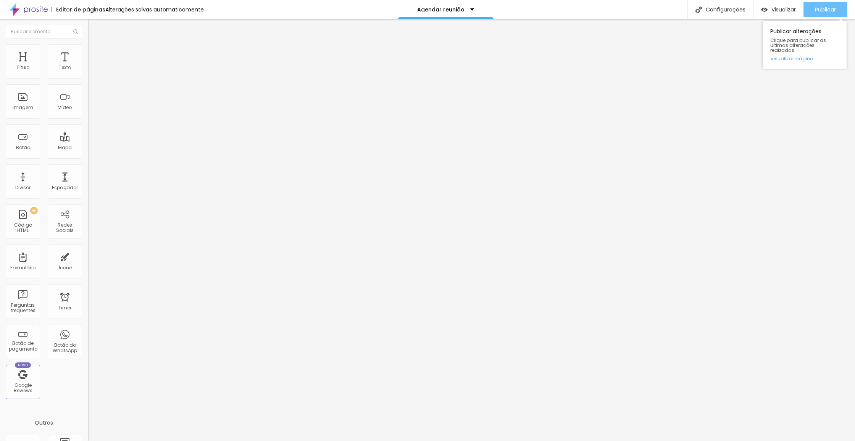
click at [821, 8] on span "Publicar" at bounding box center [825, 9] width 21 height 6
click at [88, 73] on button "button" at bounding box center [93, 69] width 11 height 8
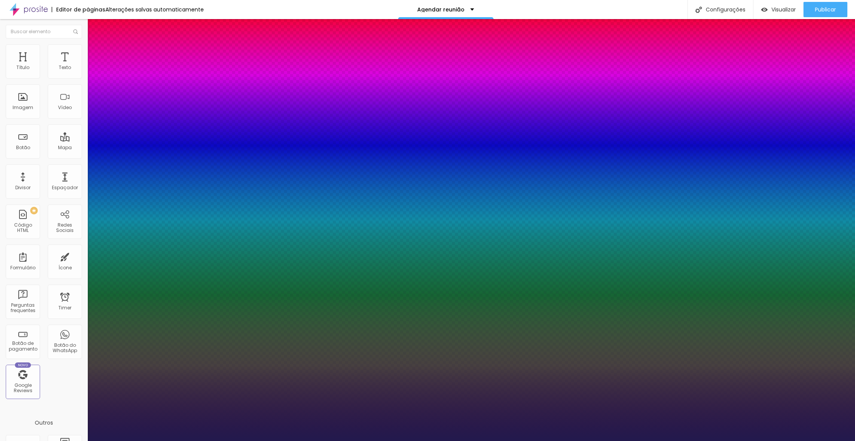
type input "1"
click at [211, 441] on html "Editor de páginas Alterações [PERSON_NAME] automaticamente Agendar reunião Conf…" at bounding box center [427, 220] width 855 height 441
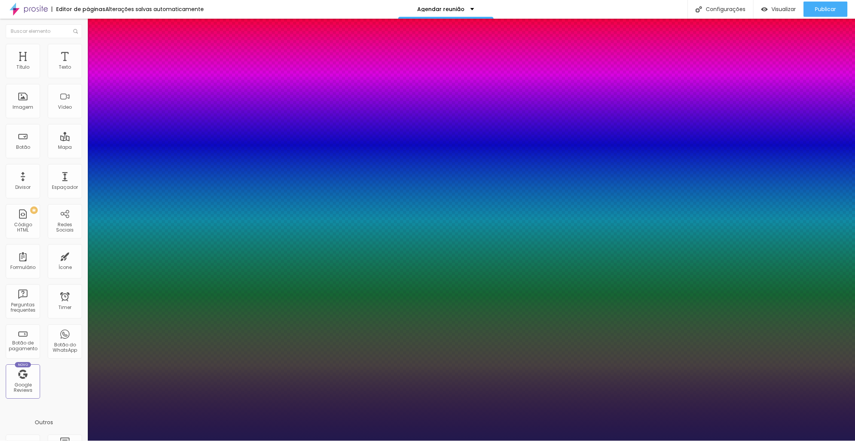
click at [314, 441] on div at bounding box center [427, 441] width 855 height 0
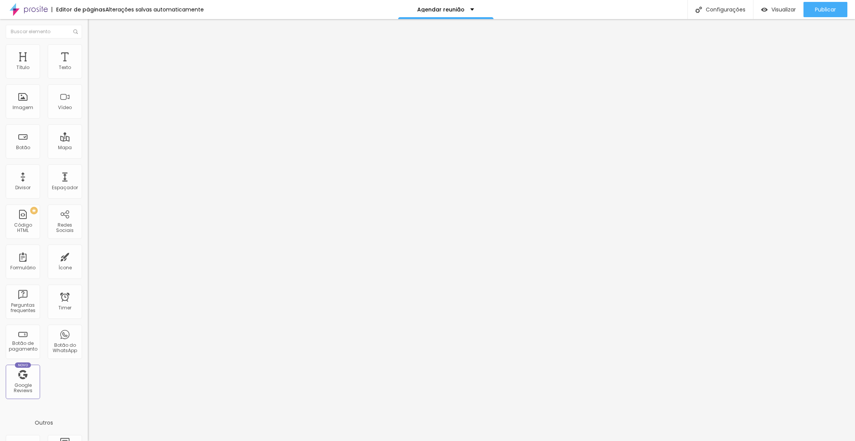
click at [91, 71] on icon "button" at bounding box center [93, 68] width 5 height 5
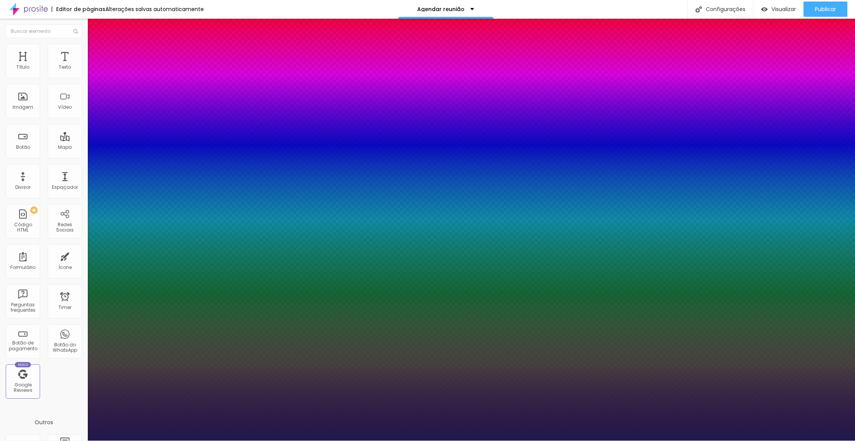
type input "1"
click at [264, 441] on div at bounding box center [427, 441] width 855 height 0
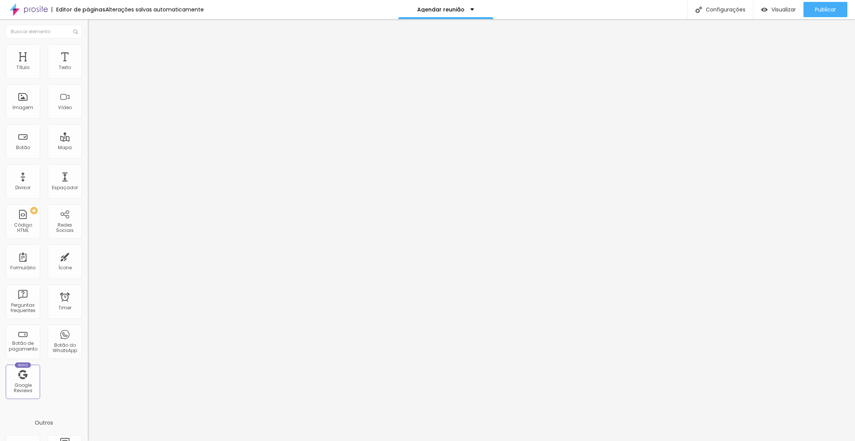
click at [93, 74] on div "Fale connosco / Get in touch" at bounding box center [132, 71] width 78 height 7
click at [88, 47] on li "Estilo" at bounding box center [132, 48] width 88 height 8
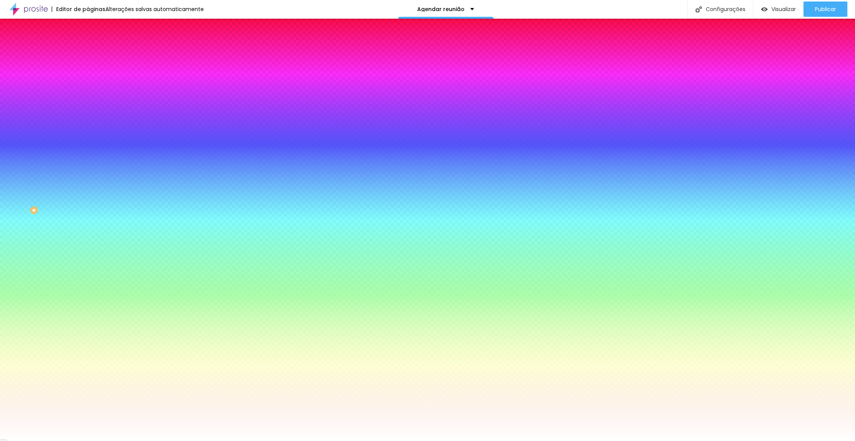
click at [91, 249] on icon "button" at bounding box center [93, 247] width 5 height 5
click at [207, 441] on div at bounding box center [427, 441] width 855 height 0
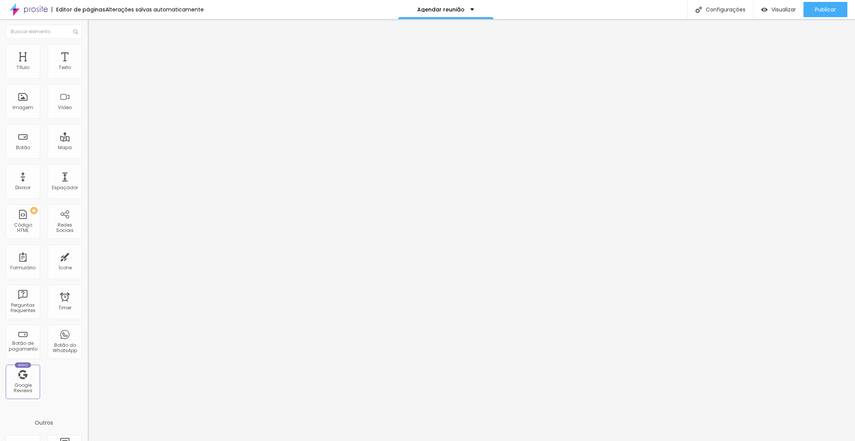
click at [88, 73] on button "button" at bounding box center [93, 69] width 11 height 8
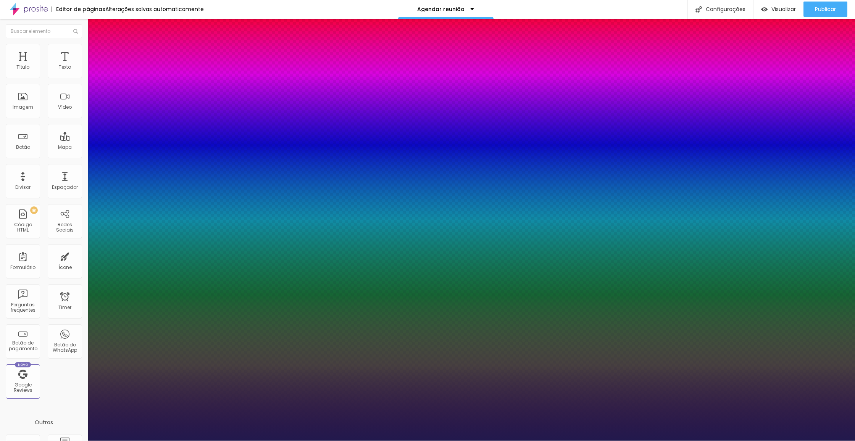
type input "1"
type input "22"
type input "1"
type input "18"
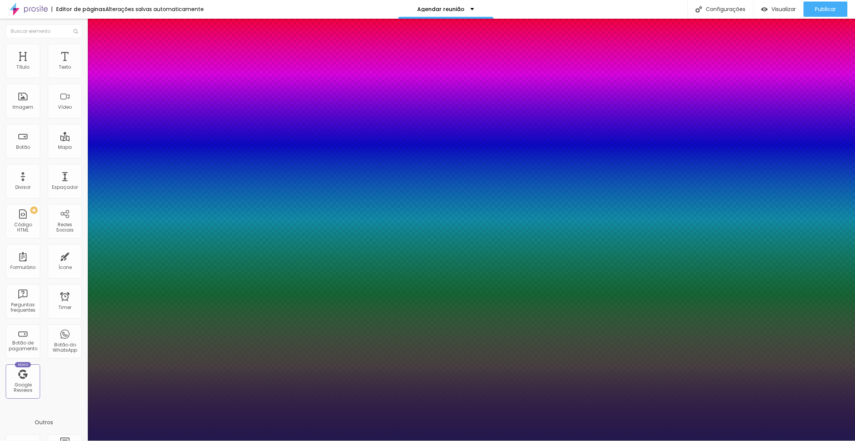
type input "18"
type input "1"
type input "19"
type input "1"
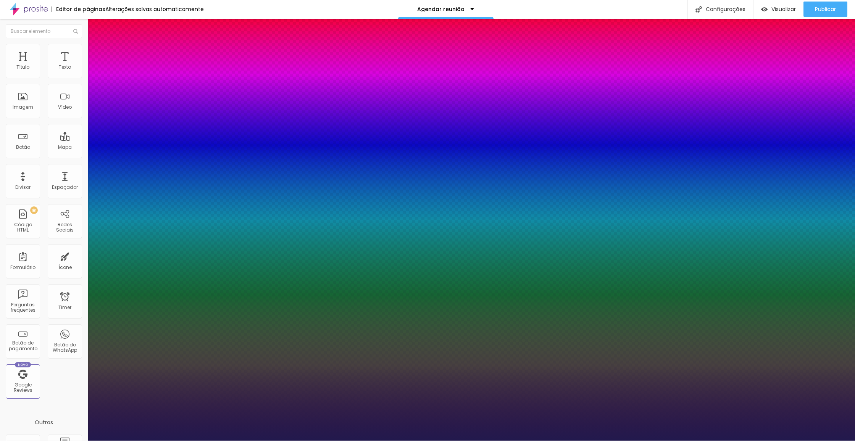
type input "19"
type input "1"
click at [159, 441] on div at bounding box center [427, 441] width 855 height 0
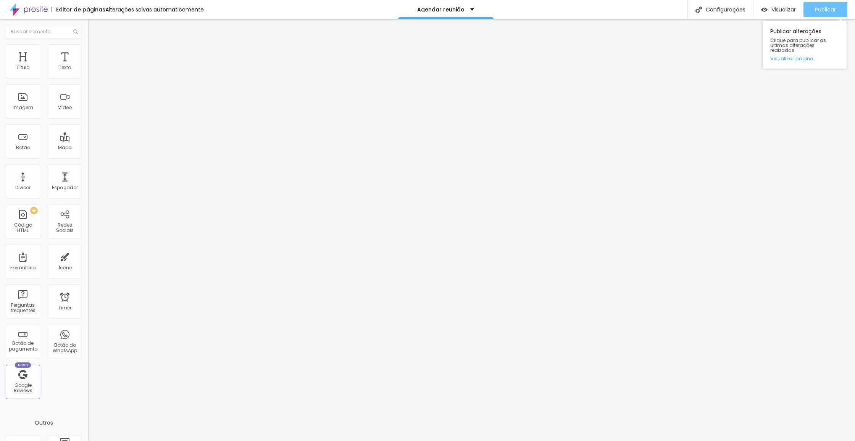
click at [832, 10] on span "Publicar" at bounding box center [825, 9] width 21 height 6
